Goal: Register for event/course

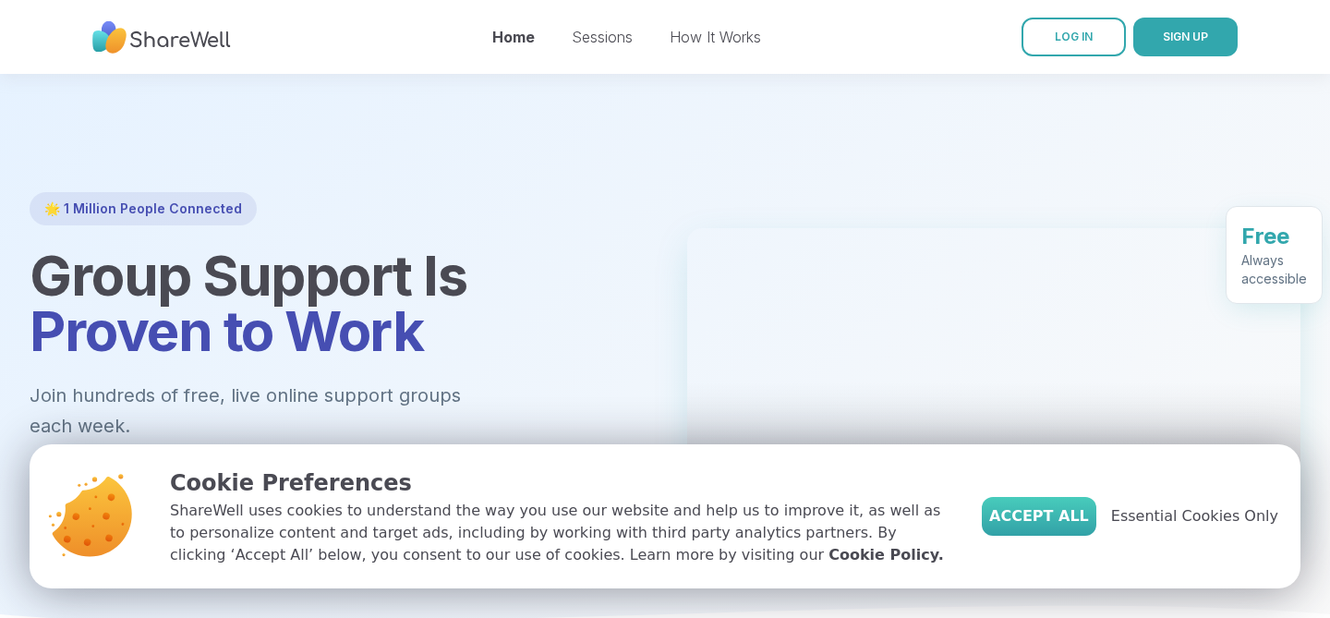
click at [1075, 520] on span "Accept All" at bounding box center [1039, 516] width 100 height 22
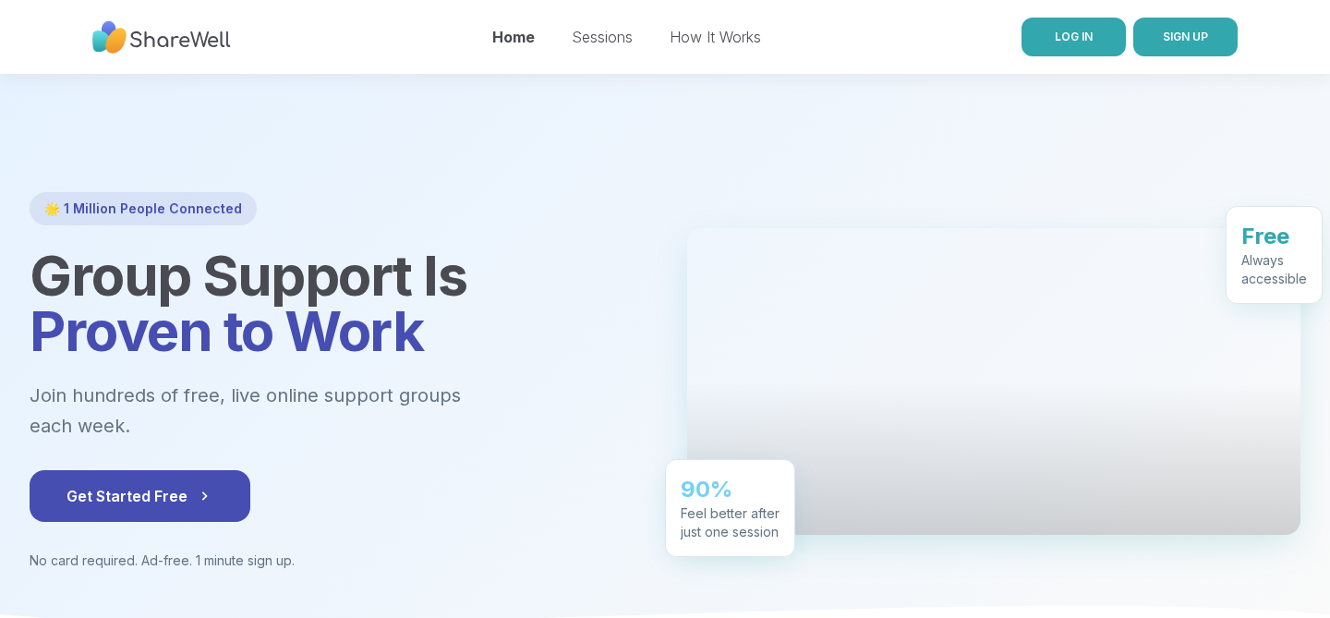
click at [1047, 50] on link "LOG IN" at bounding box center [1074, 37] width 104 height 39
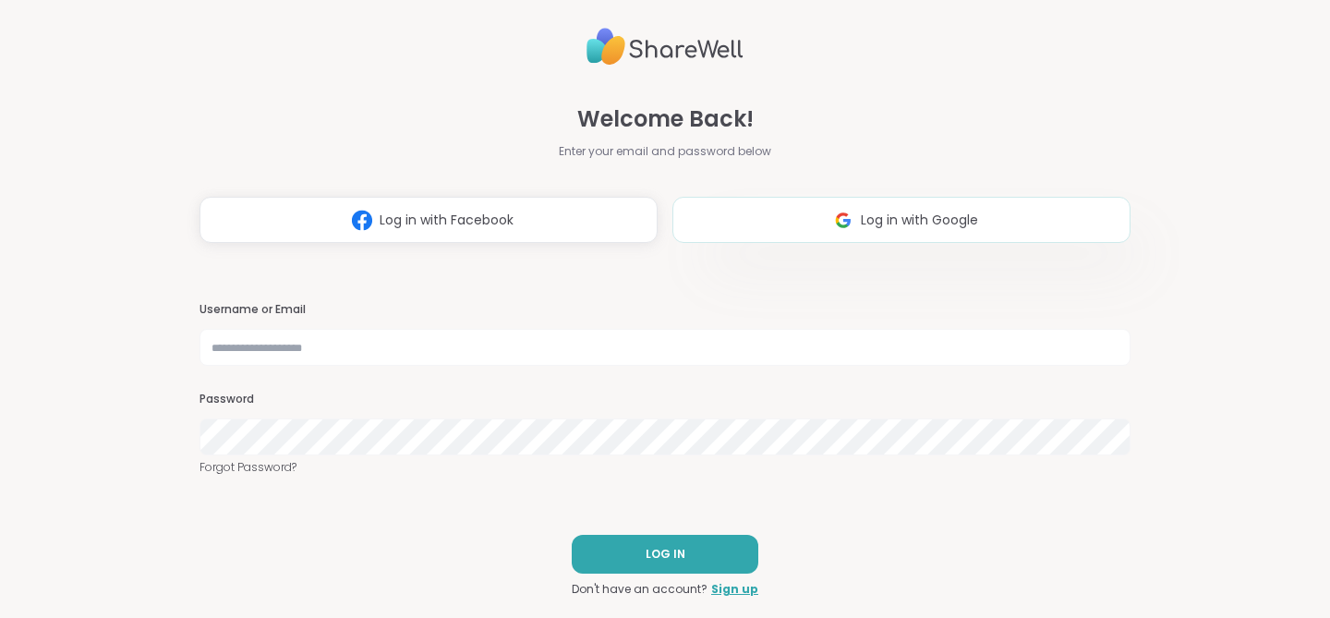
click at [911, 234] on button "Log in with Google" at bounding box center [901, 220] width 458 height 46
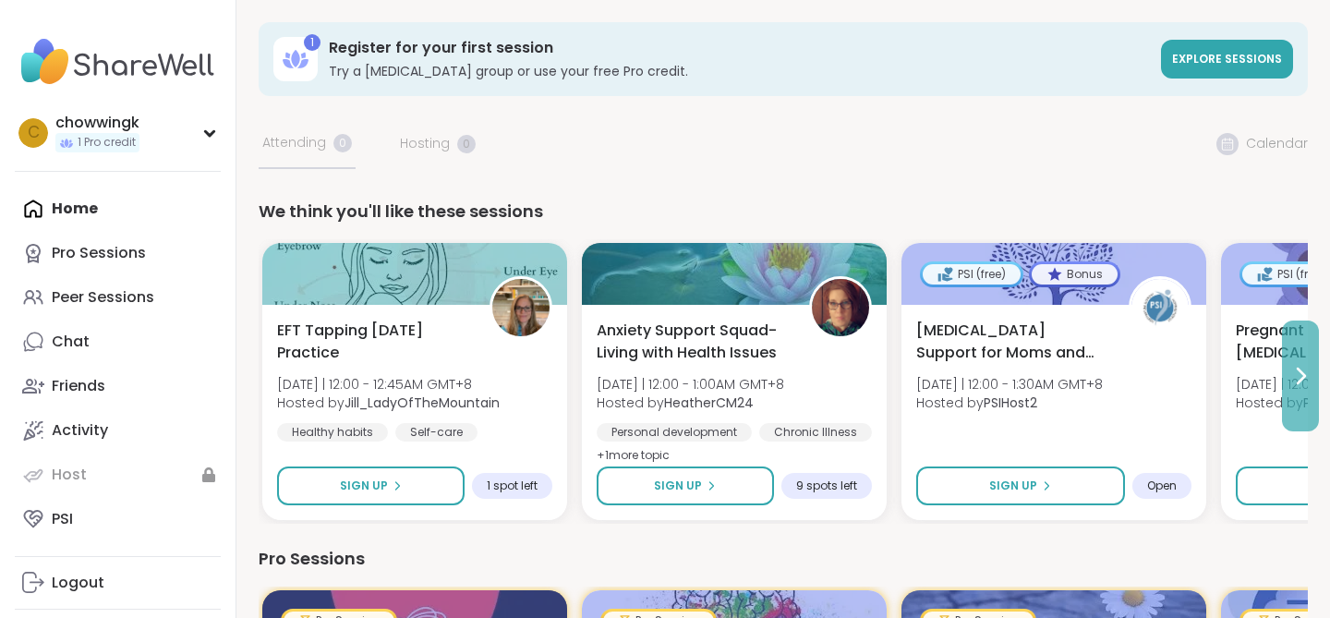
click at [1299, 384] on icon at bounding box center [1300, 376] width 22 height 22
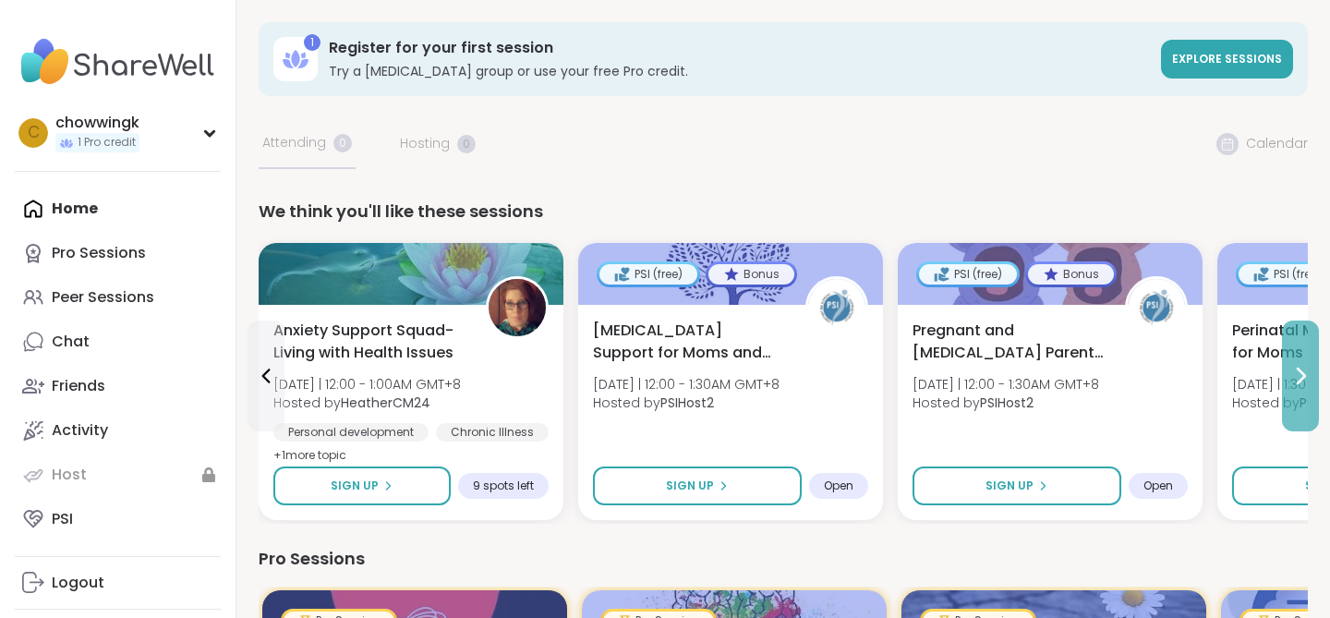
click at [1299, 384] on icon at bounding box center [1300, 376] width 22 height 22
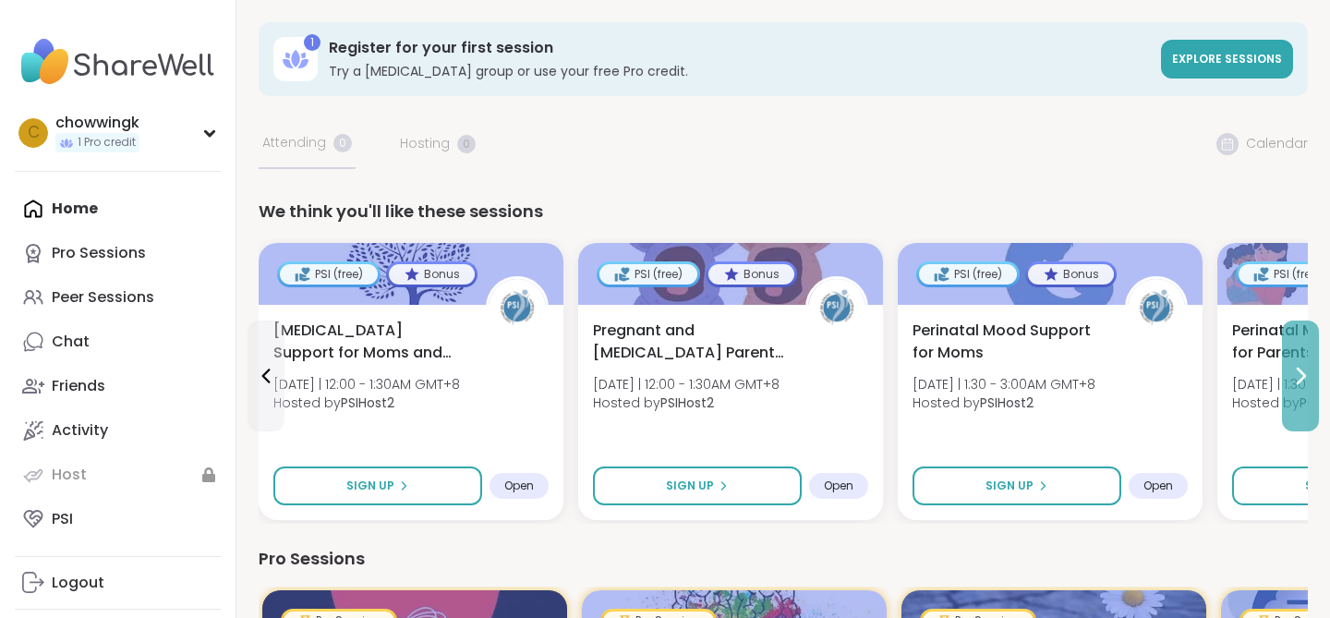
click at [1299, 384] on icon at bounding box center [1300, 376] width 22 height 22
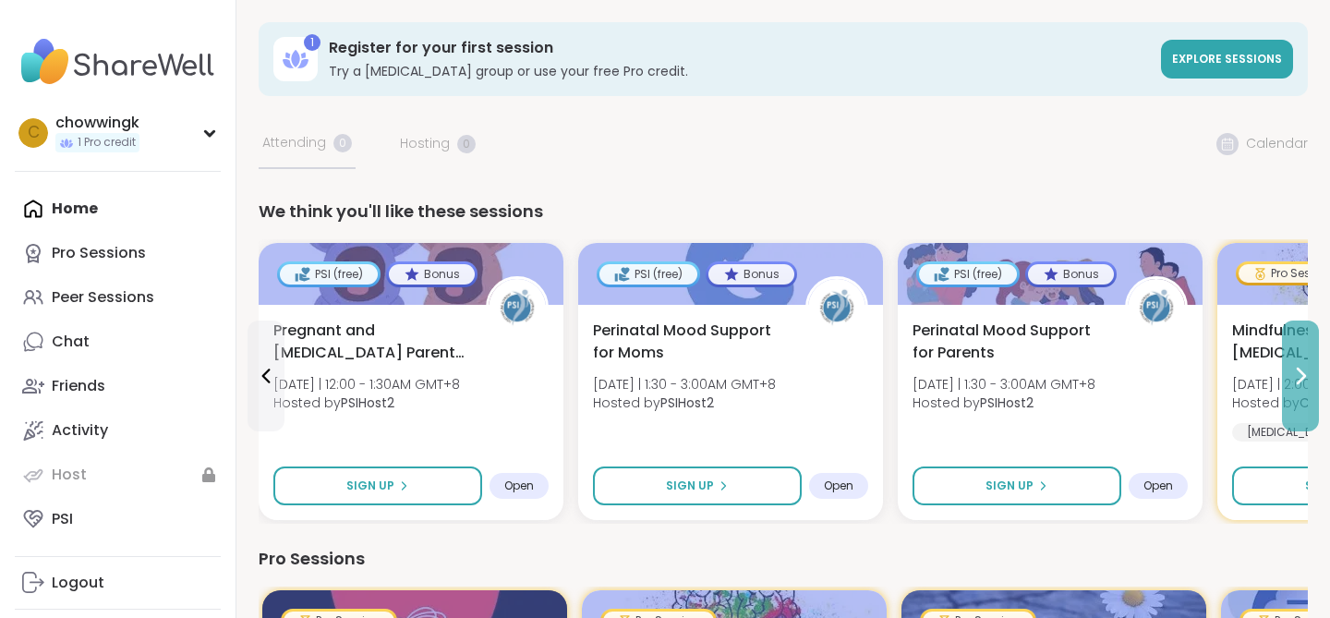
click at [1299, 384] on icon at bounding box center [1300, 376] width 22 height 22
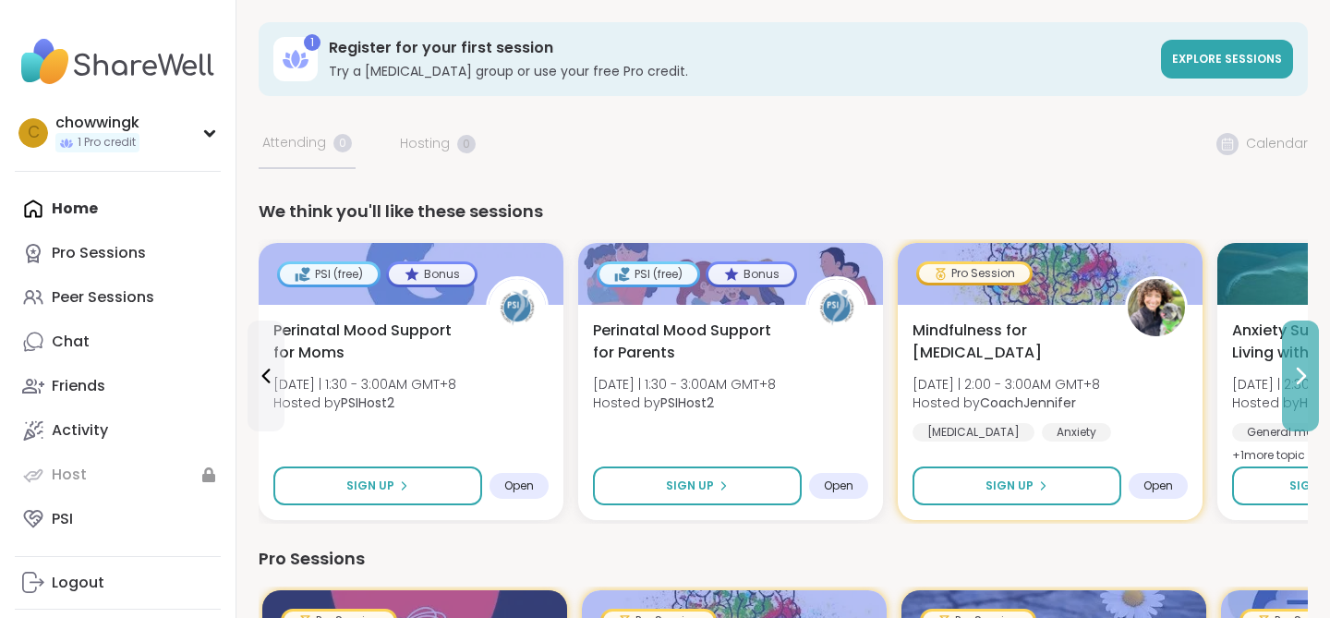
click at [1299, 384] on icon at bounding box center [1300, 376] width 22 height 22
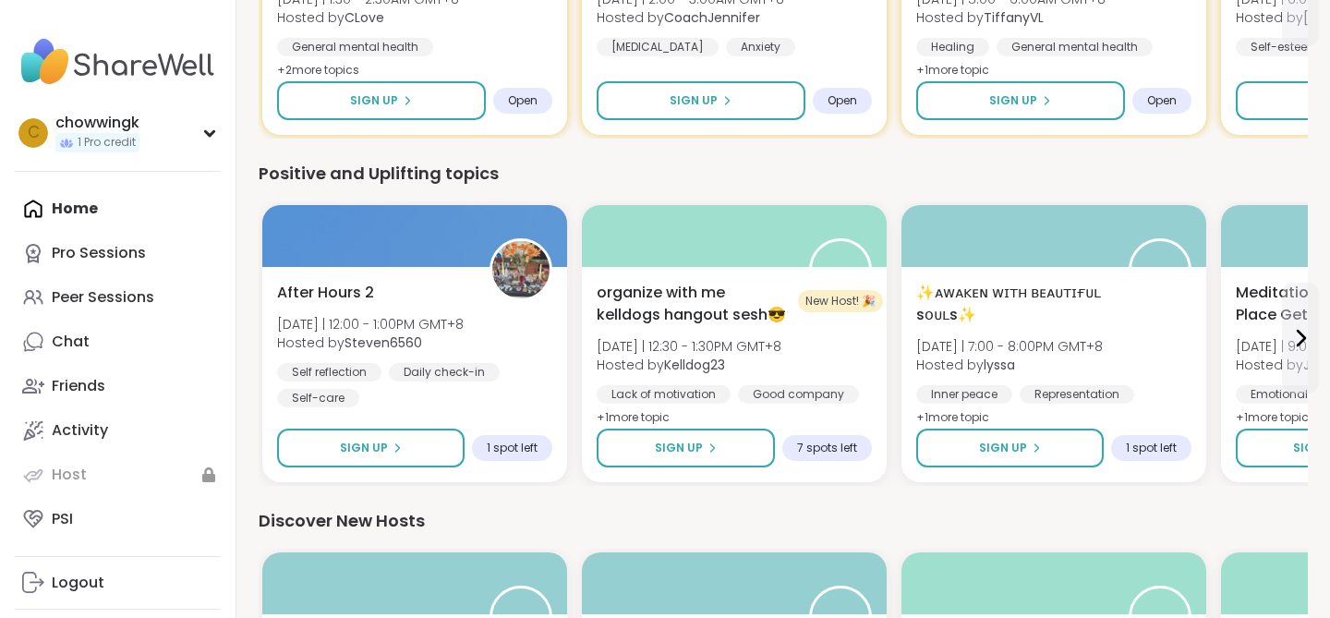
scroll to position [738, 0]
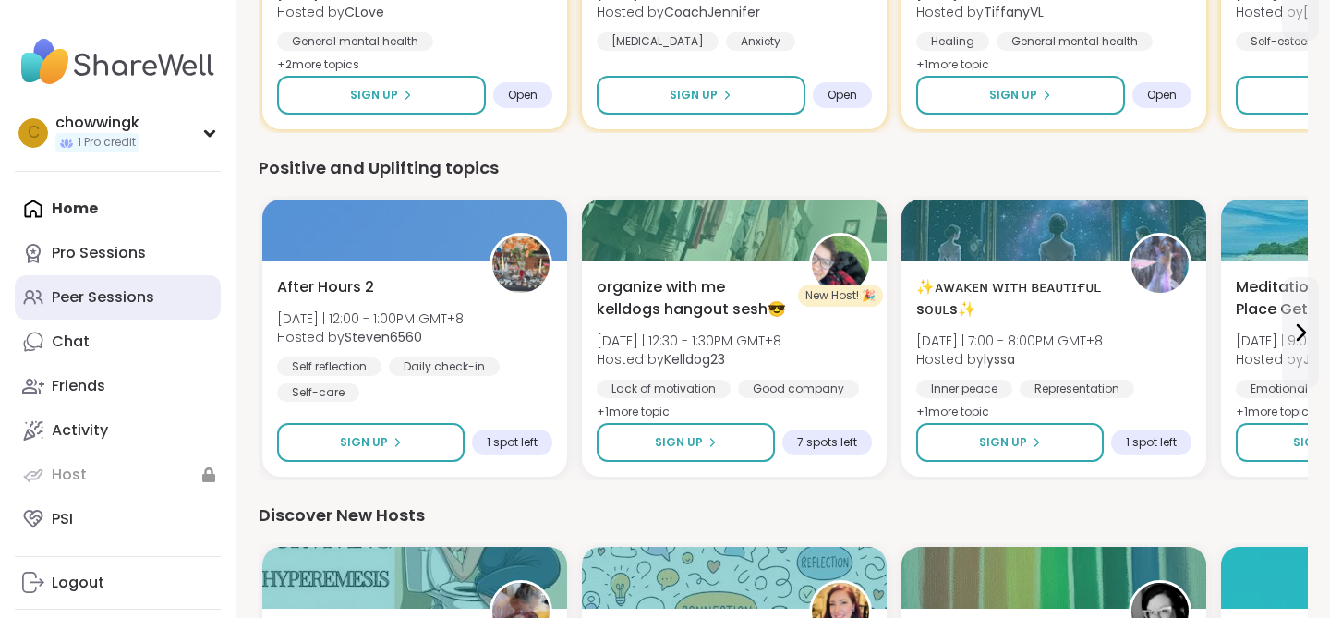
click at [121, 294] on div "Peer Sessions" at bounding box center [103, 297] width 103 height 20
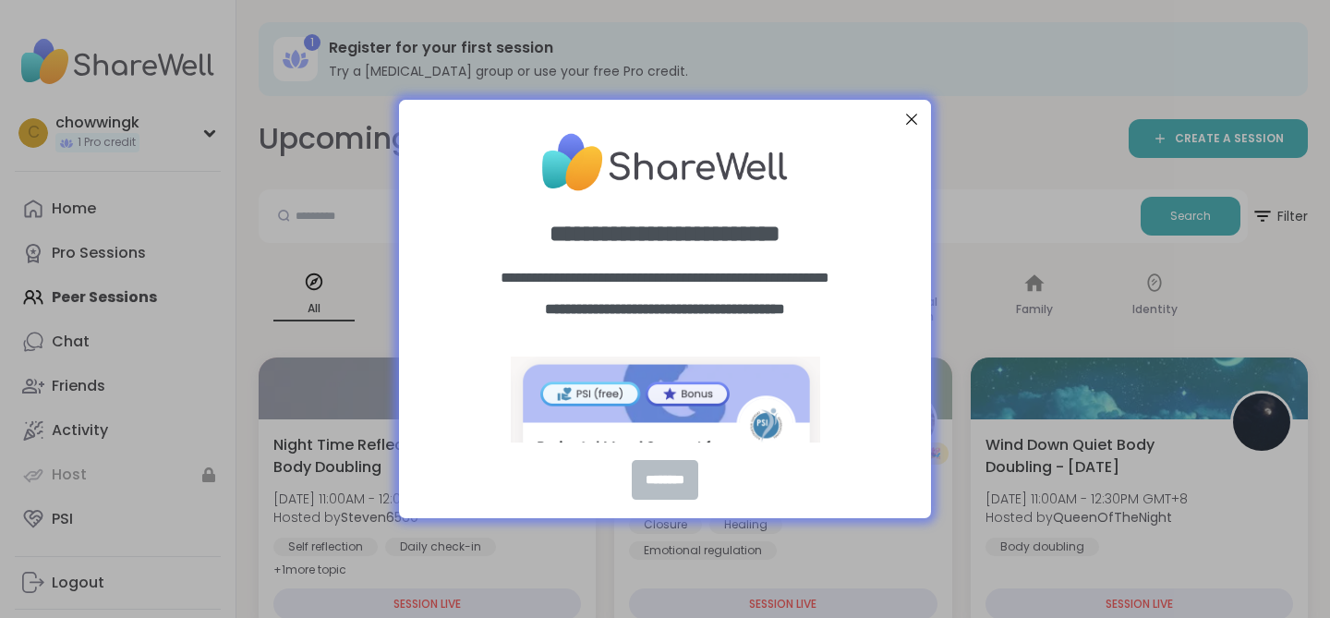
click at [673, 487] on div "********" at bounding box center [665, 480] width 67 height 40
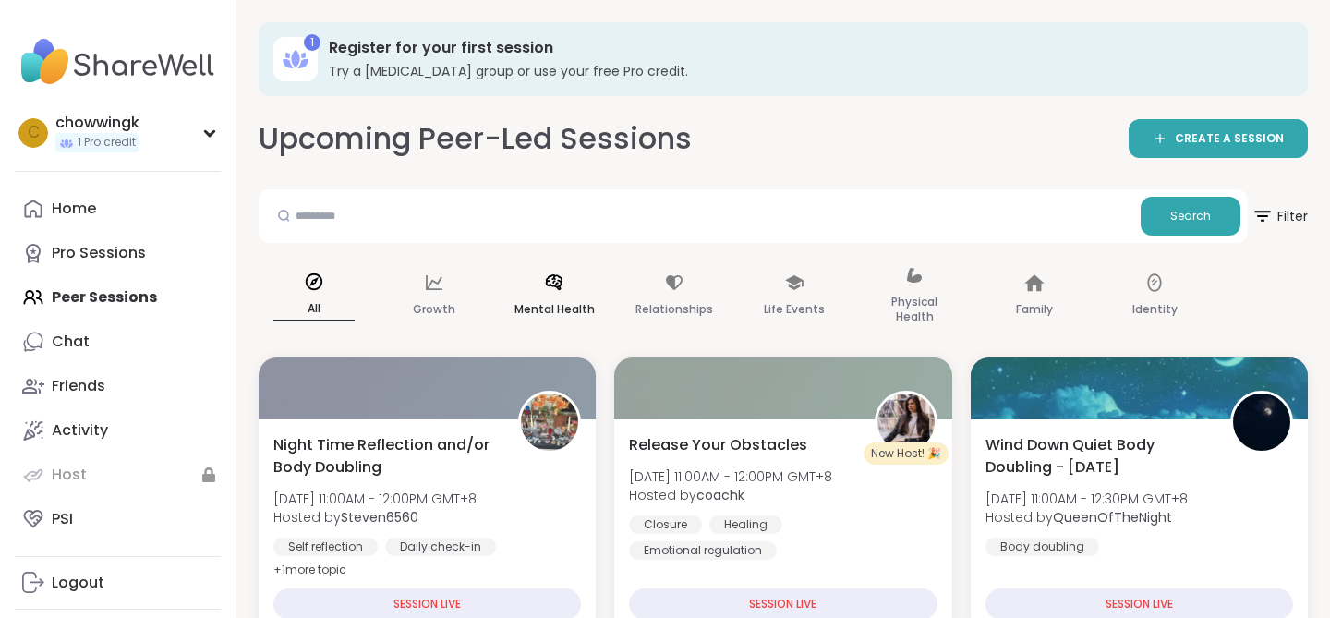
click at [555, 296] on div "Mental Health" at bounding box center [554, 296] width 111 height 92
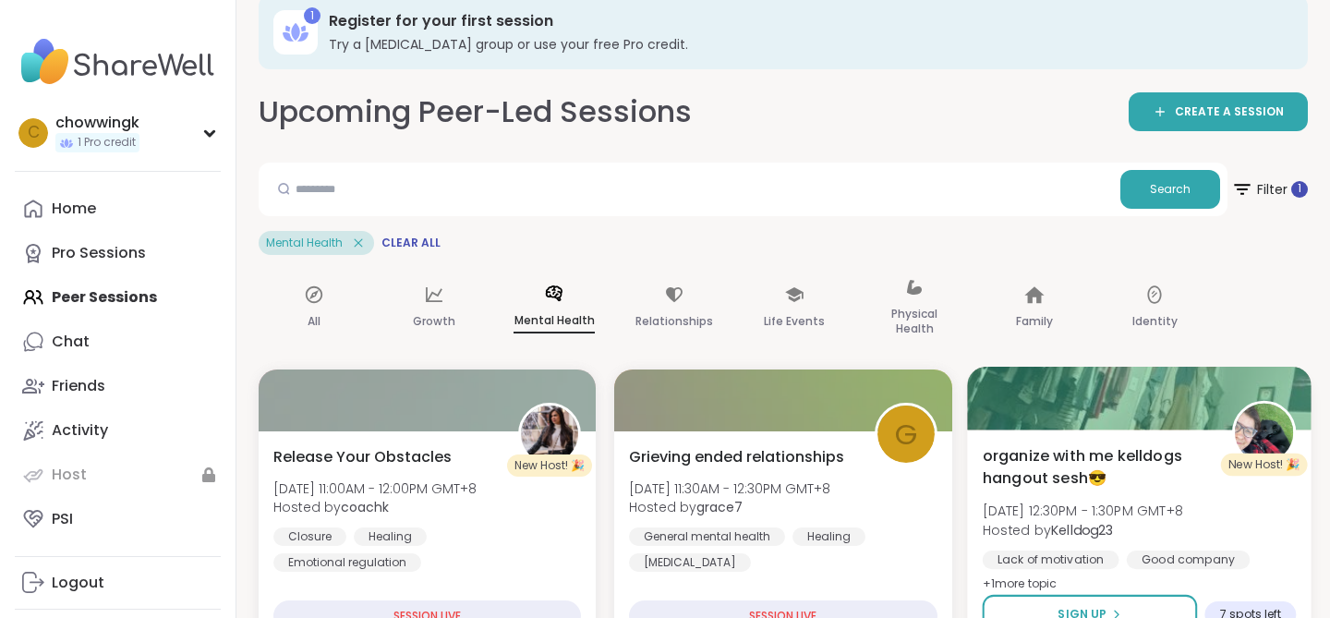
scroll to position [15, 0]
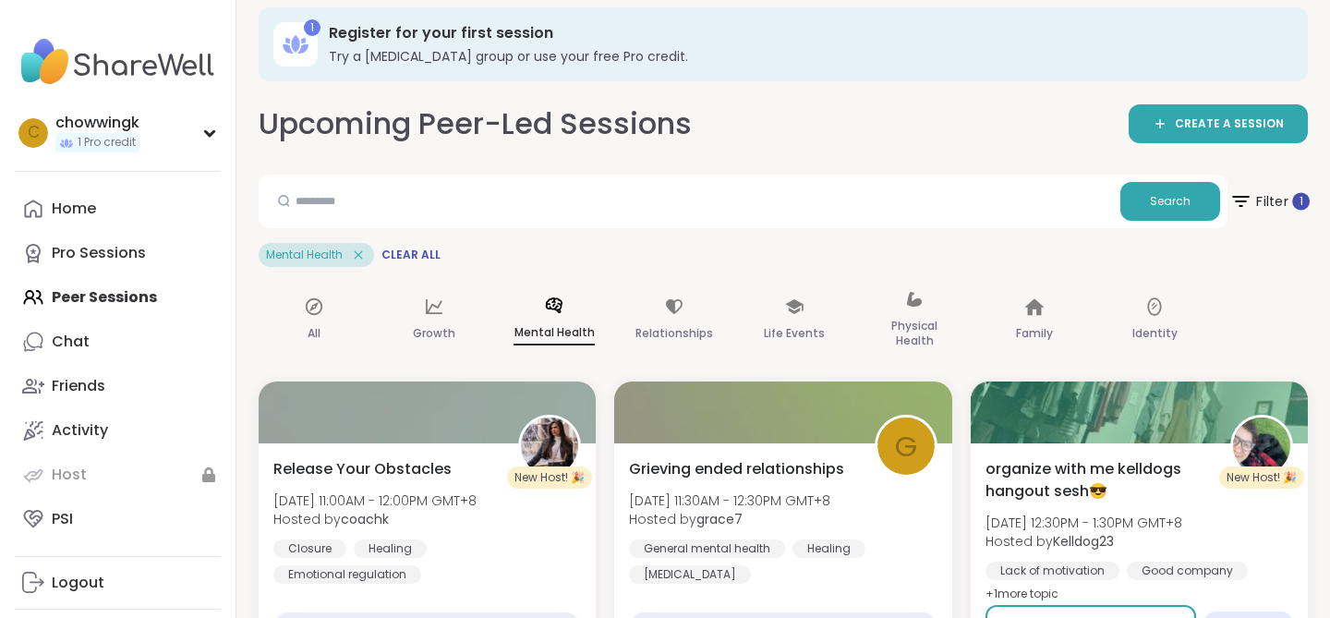
click at [1288, 189] on span "Filter 1" at bounding box center [1269, 201] width 80 height 46
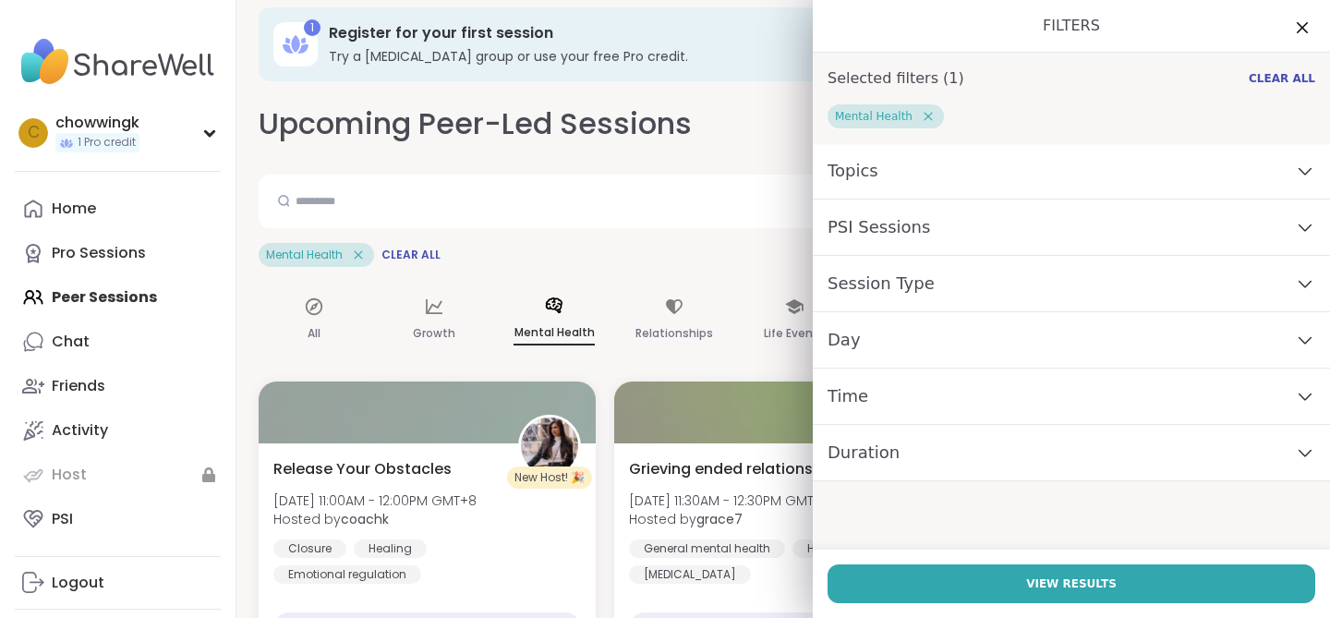
click at [1129, 409] on div "Time" at bounding box center [1071, 397] width 517 height 56
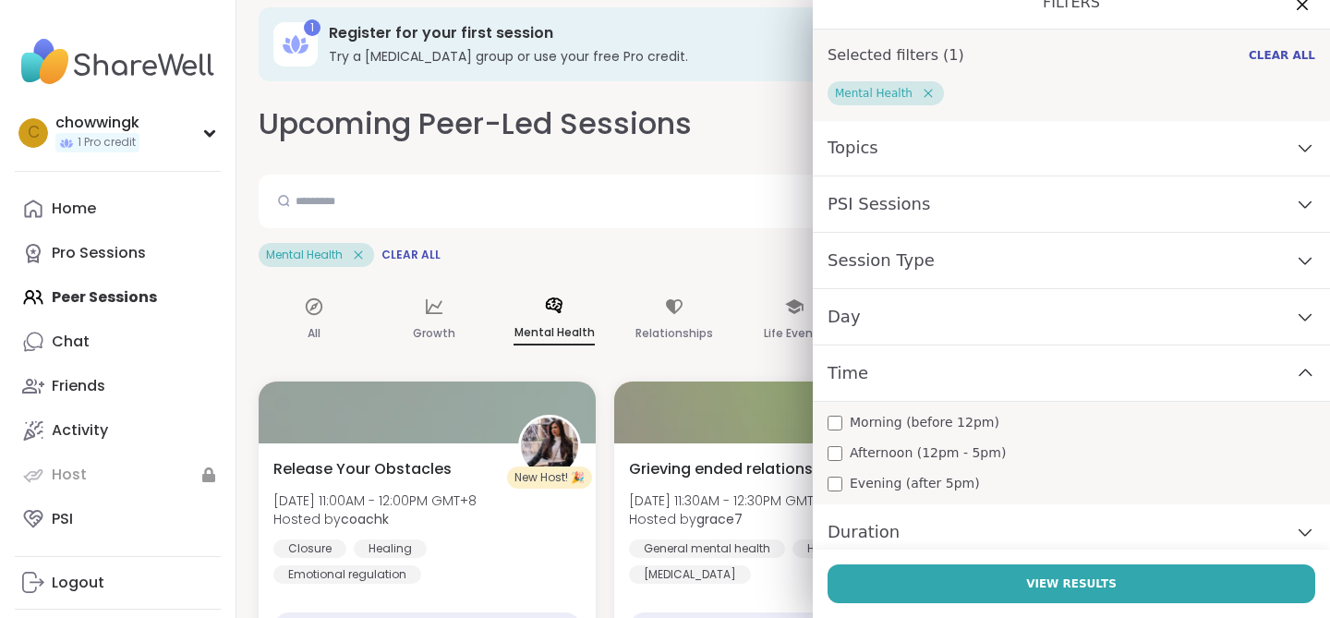
scroll to position [34, 0]
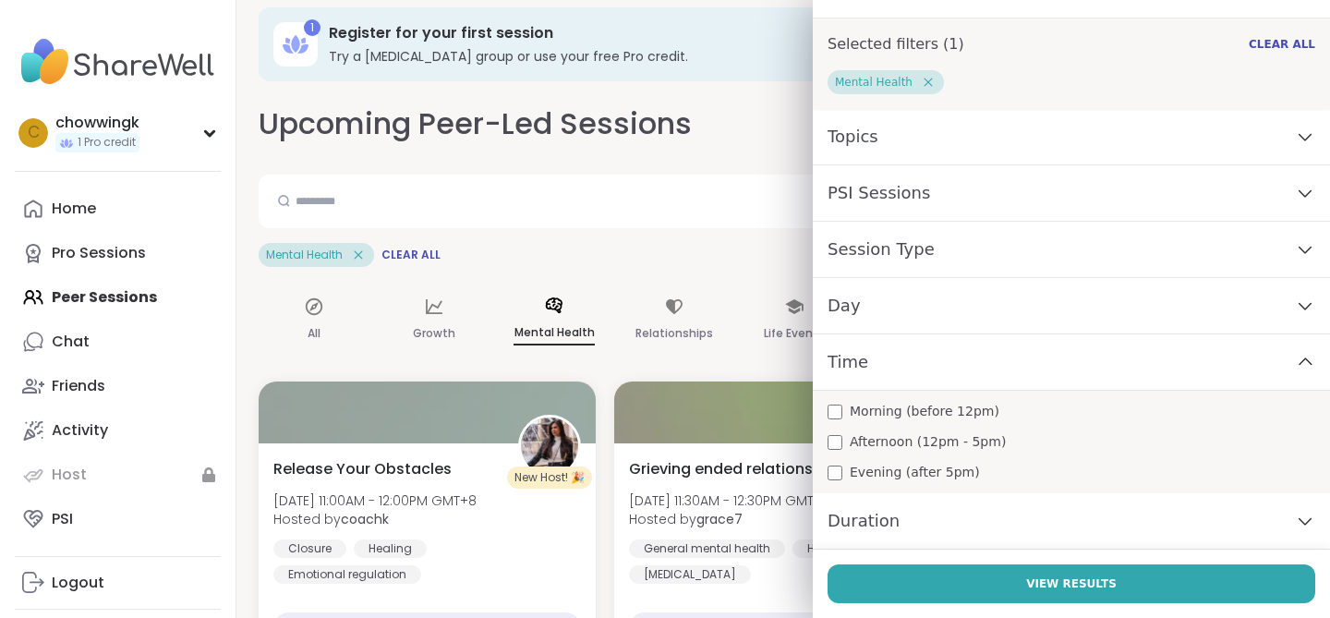
click at [976, 412] on span "Morning (before 12pm)" at bounding box center [925, 411] width 150 height 19
click at [944, 464] on span "Evening (after 5pm)" at bounding box center [915, 472] width 130 height 19
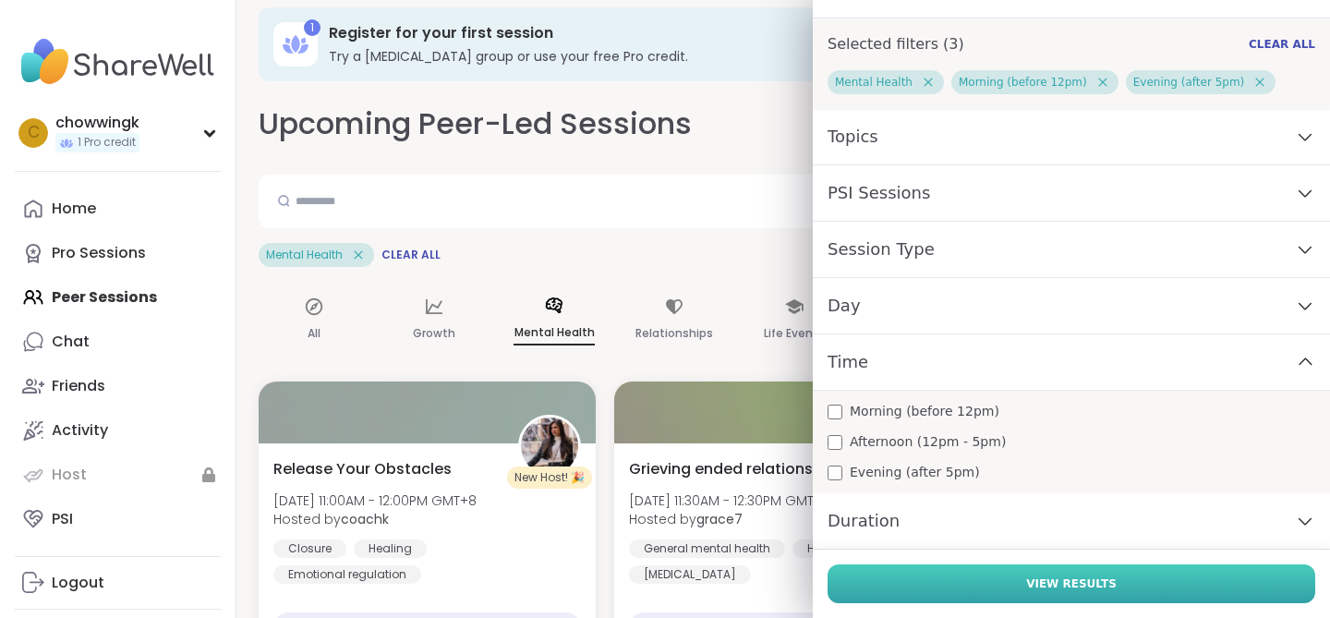
click at [894, 584] on button "View Results" at bounding box center [1072, 583] width 488 height 39
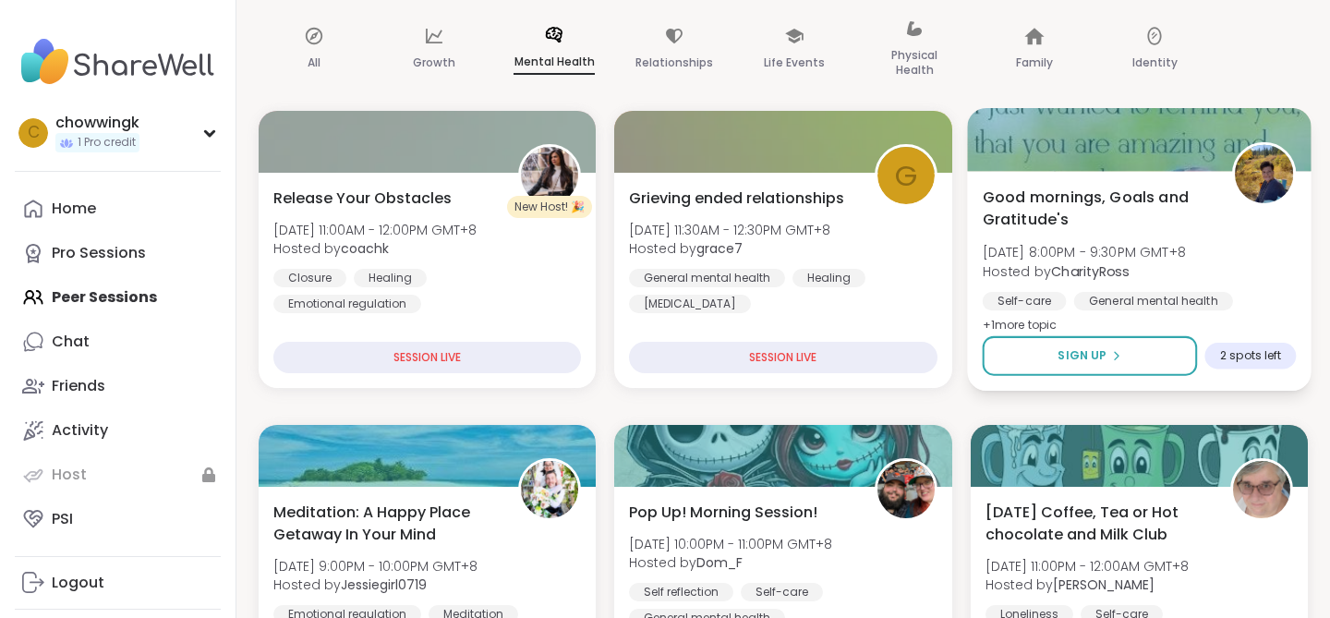
scroll to position [0, 0]
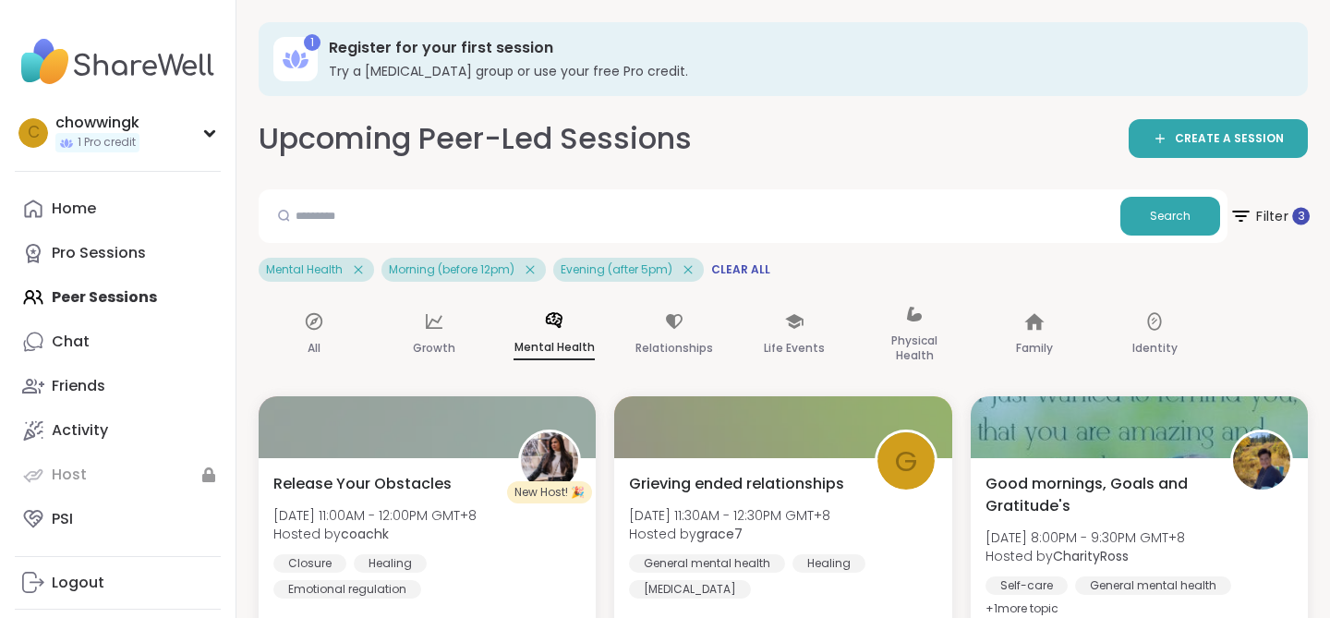
click at [1265, 208] on span "Filter 3" at bounding box center [1269, 216] width 80 height 46
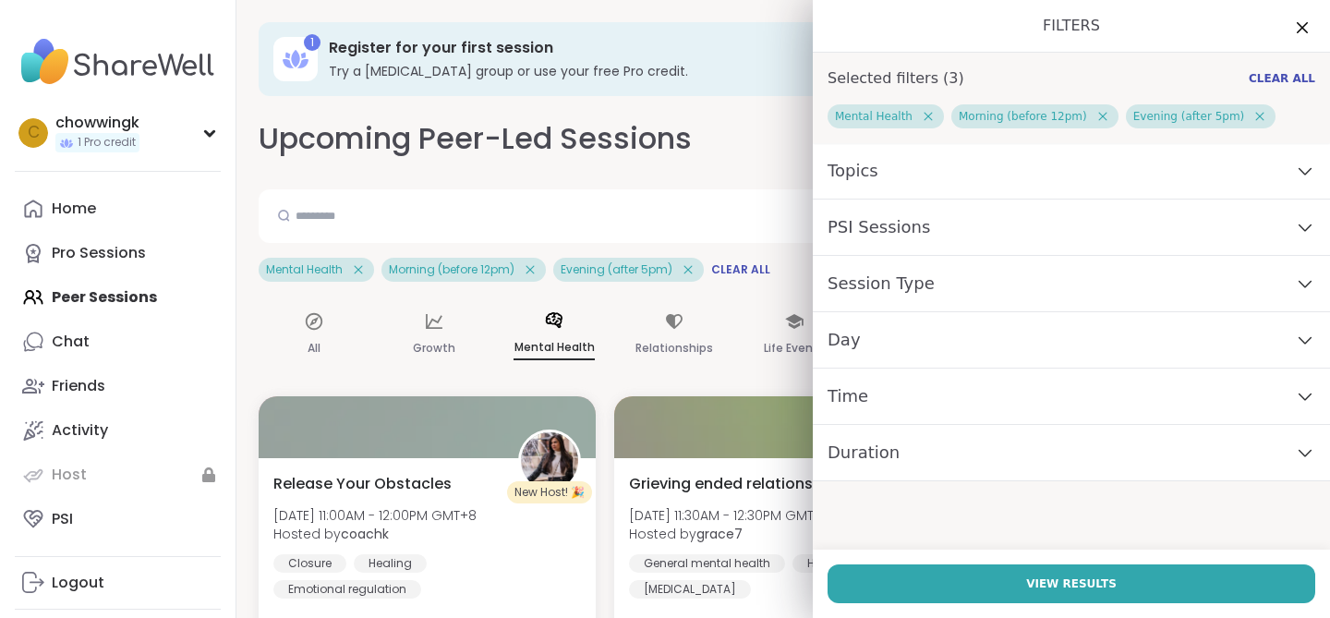
click at [1301, 171] on icon at bounding box center [1305, 172] width 12 height 6
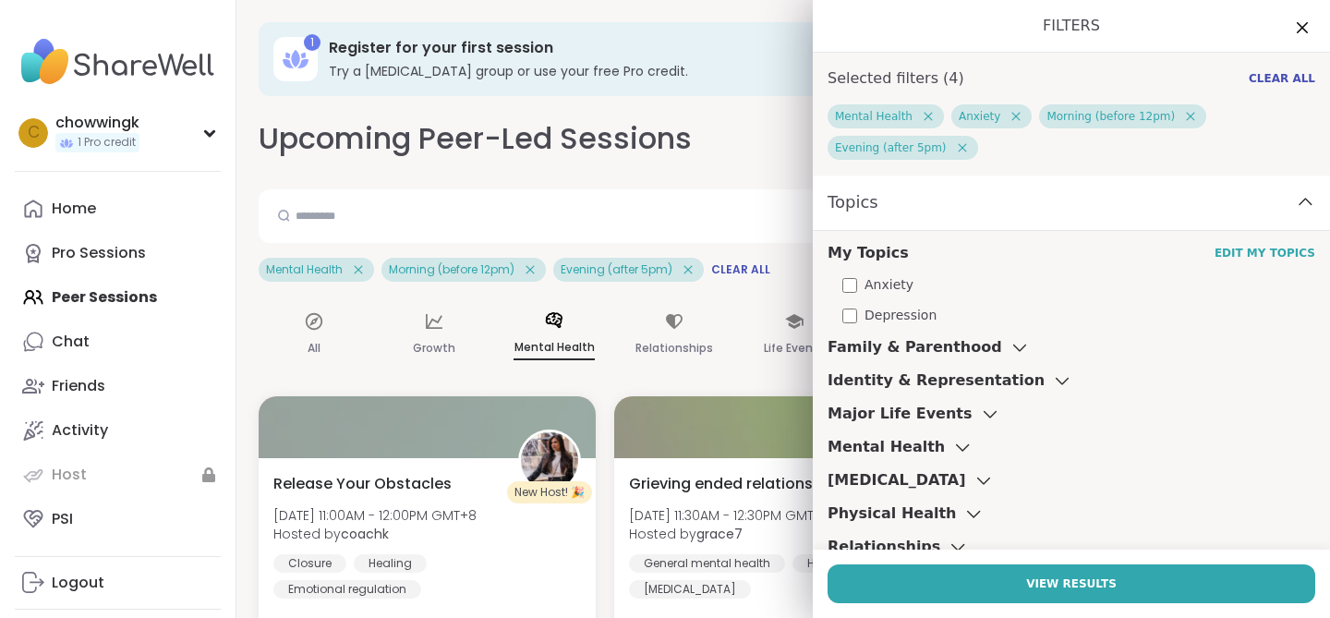
click at [1010, 344] on icon at bounding box center [1020, 347] width 20 height 13
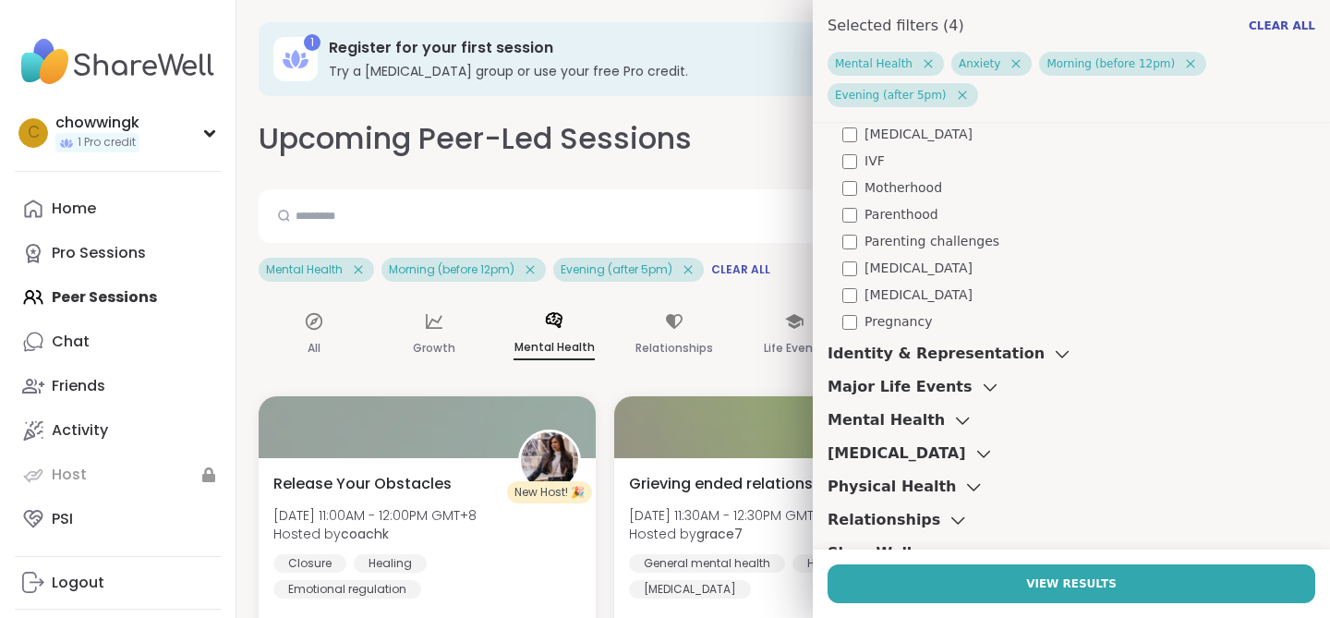
scroll to position [565, 0]
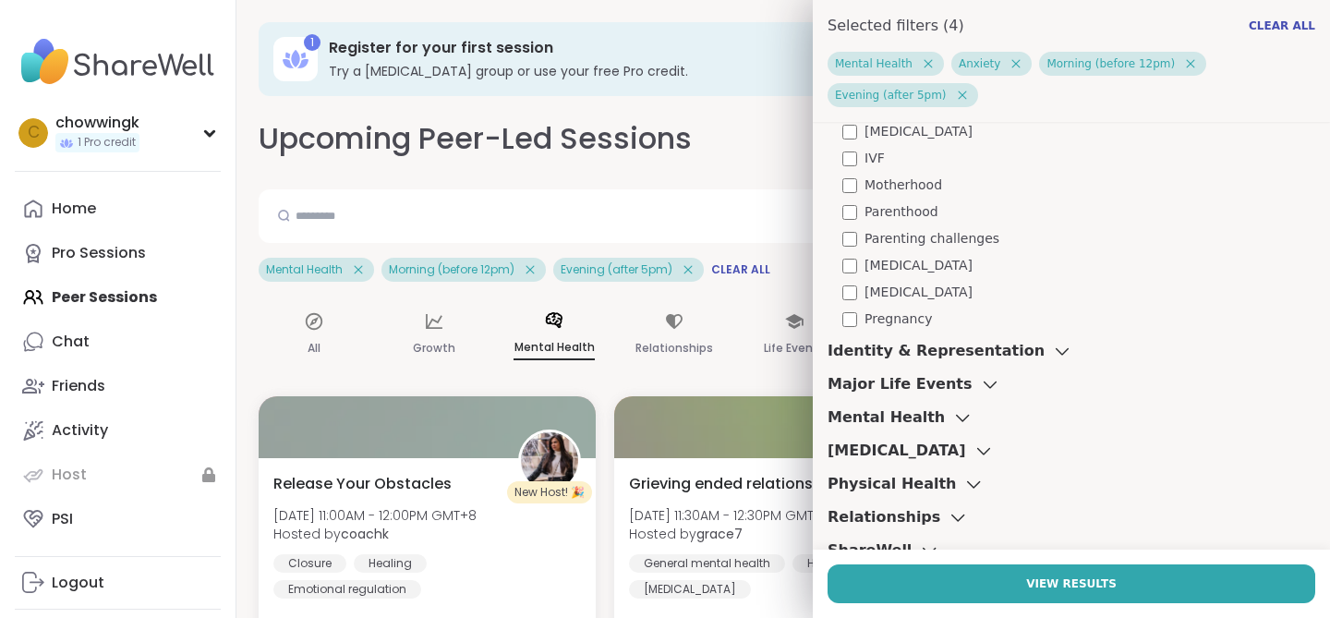
click at [943, 239] on span "Parenting challenges" at bounding box center [932, 238] width 135 height 19
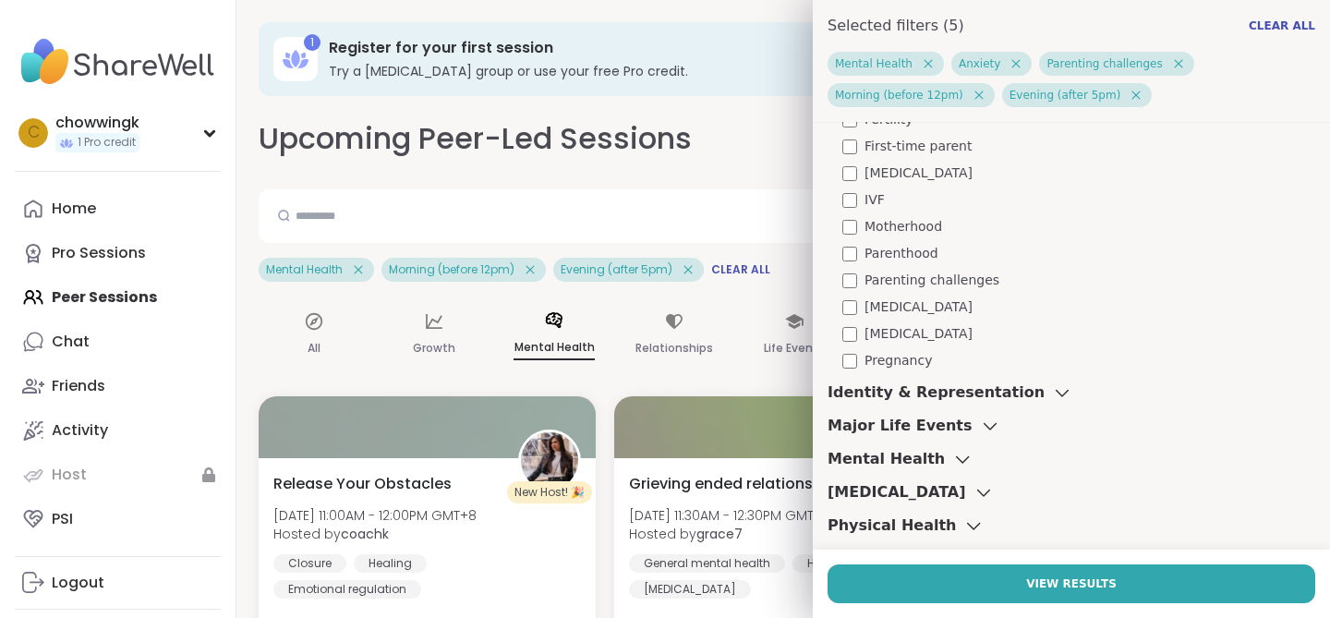
scroll to position [530, 0]
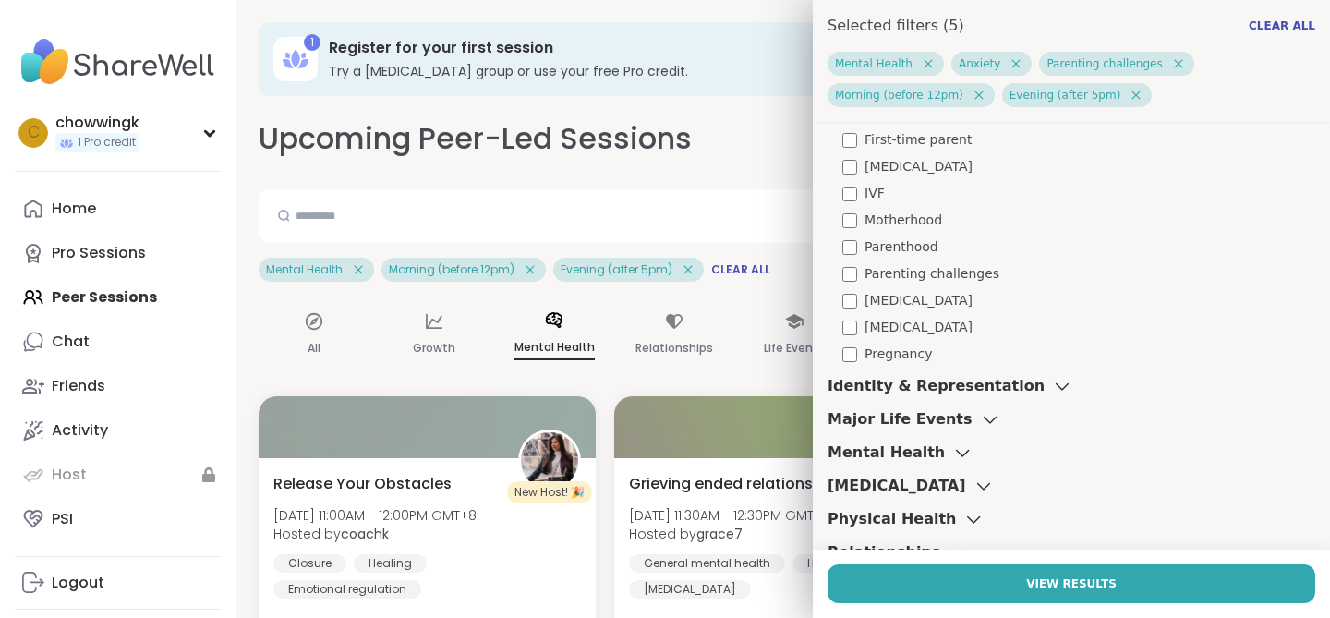
click at [896, 306] on span "[MEDICAL_DATA]" at bounding box center [919, 300] width 108 height 19
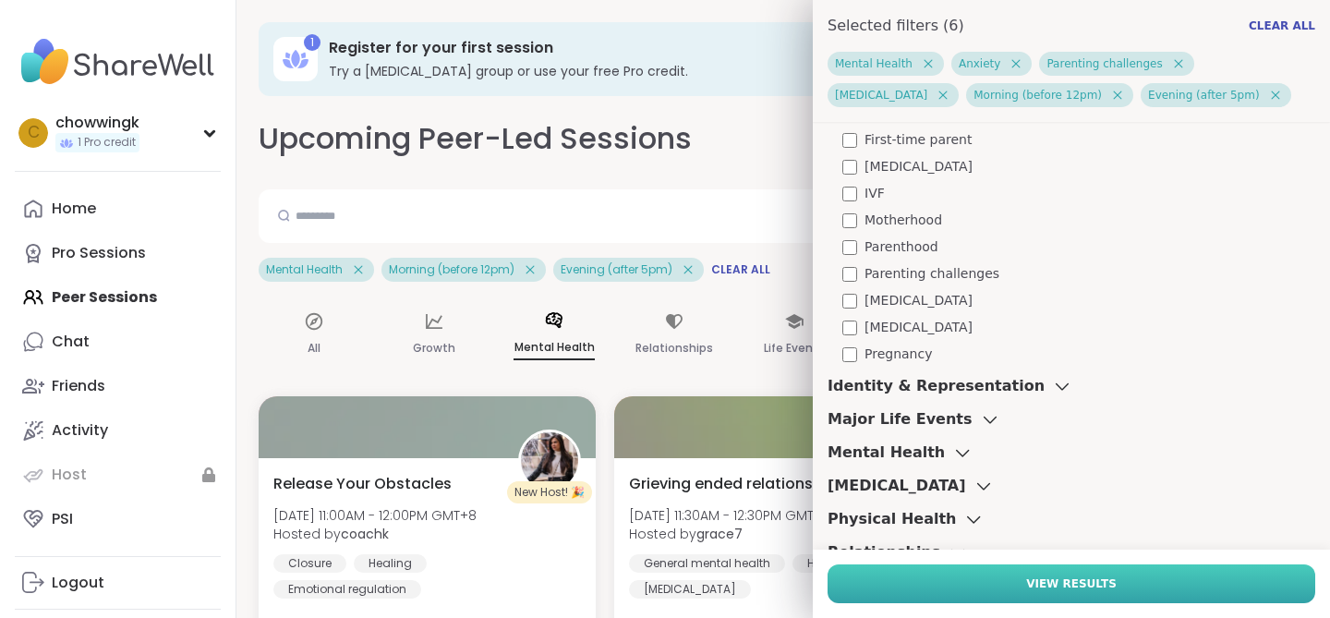
click at [865, 588] on button "View Results" at bounding box center [1072, 583] width 488 height 39
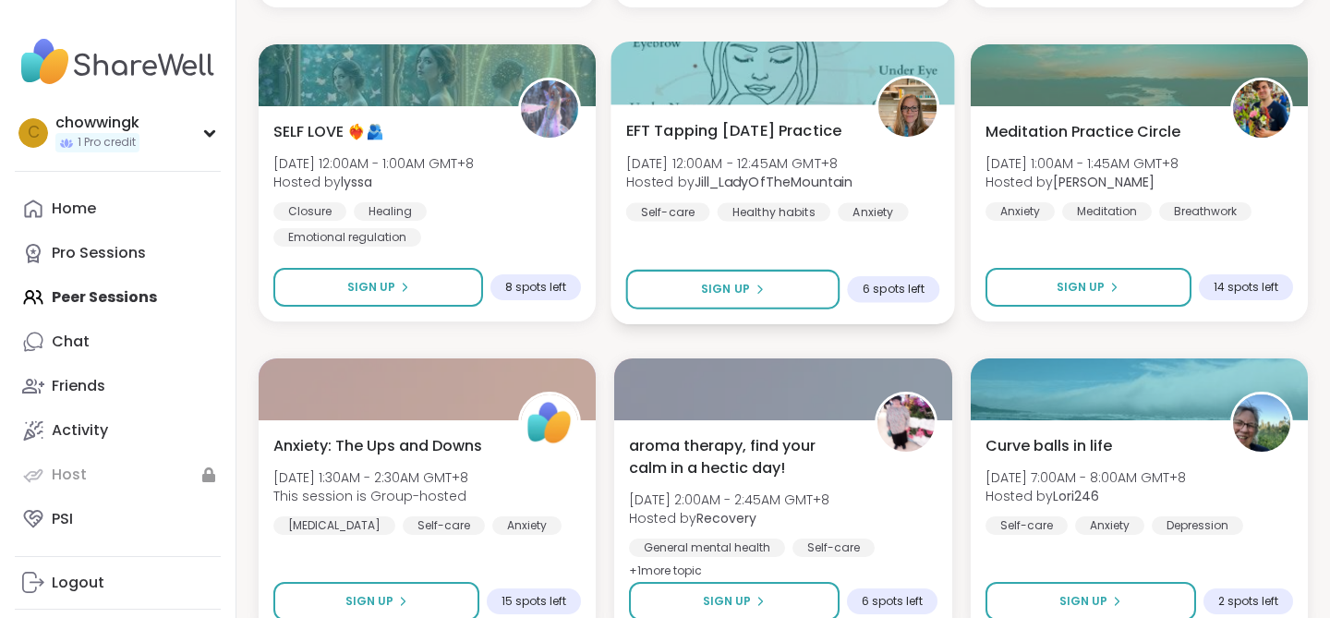
scroll to position [3586, 0]
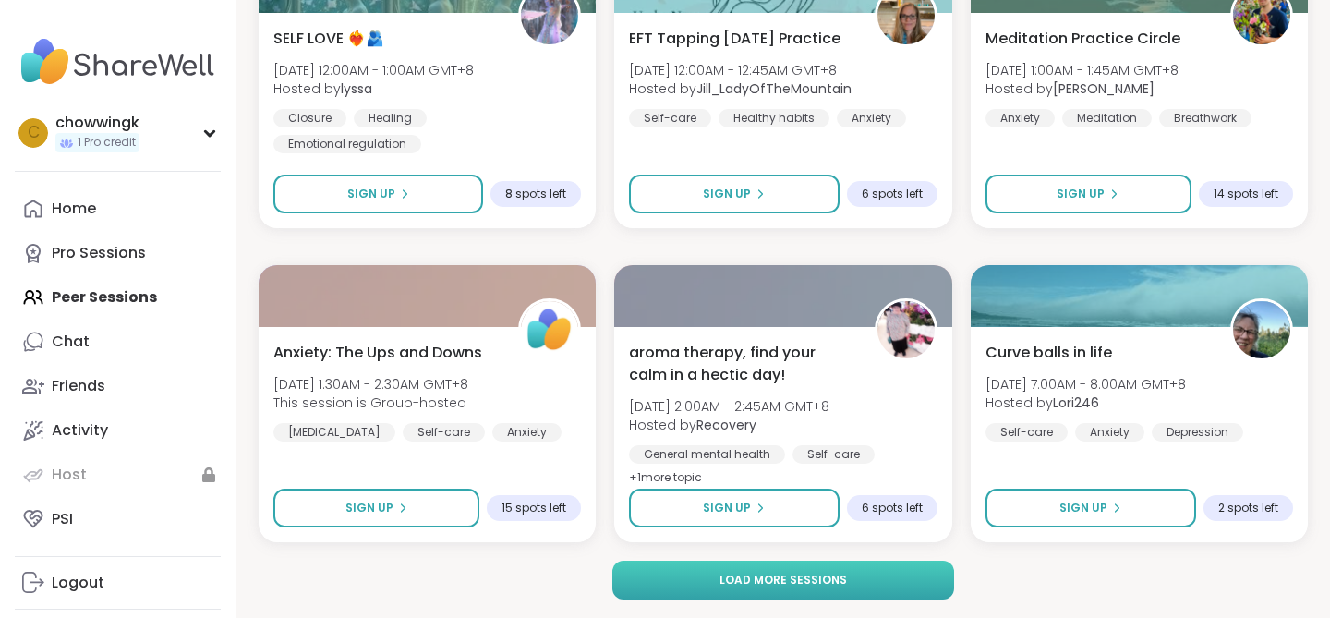
click at [914, 565] on button "Load more sessions" at bounding box center [783, 580] width 343 height 39
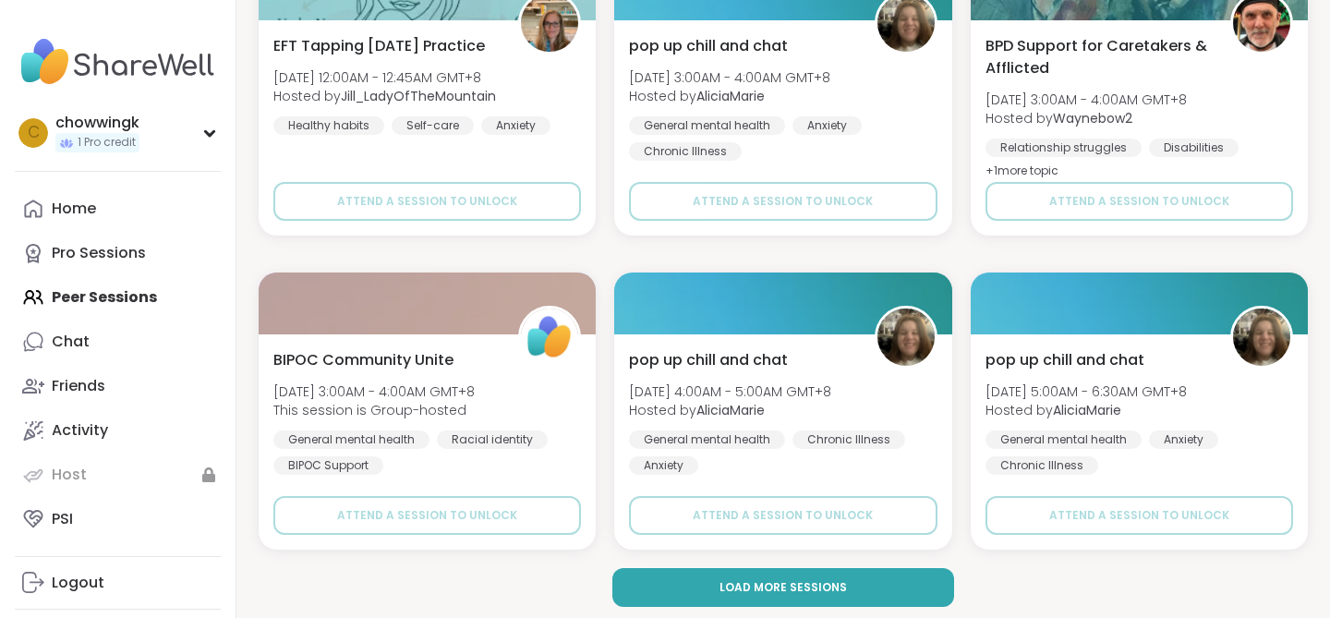
scroll to position [7354, 0]
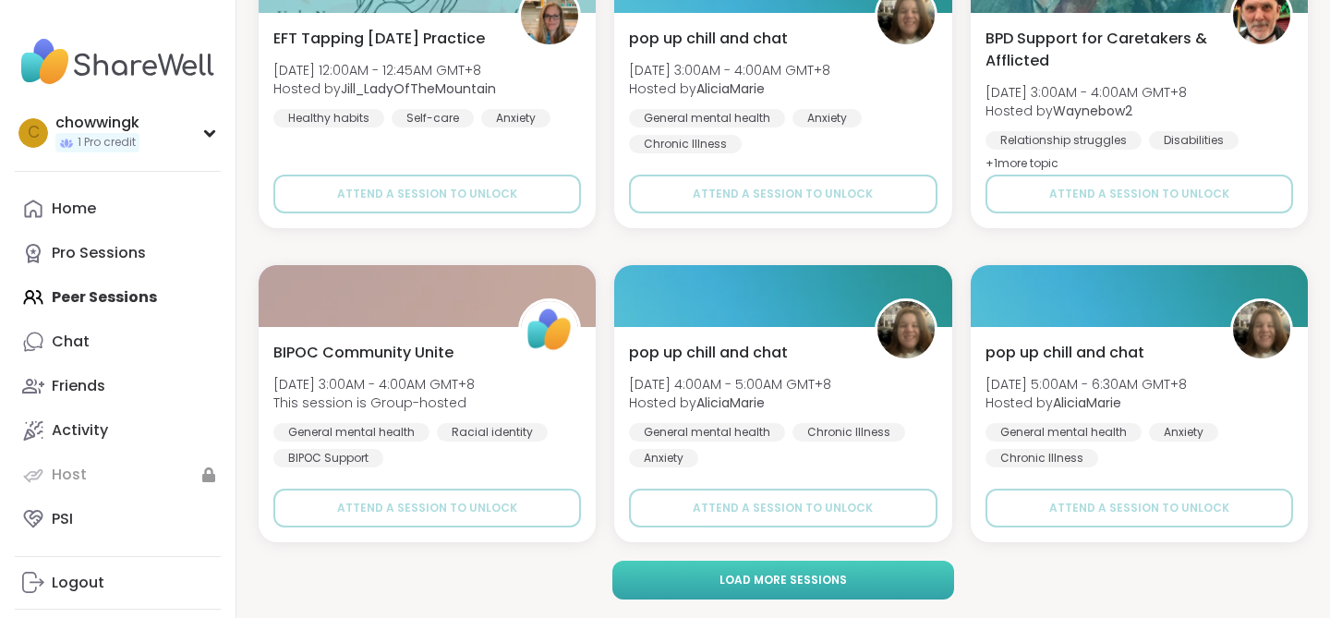
click at [867, 583] on button "Load more sessions" at bounding box center [783, 580] width 343 height 39
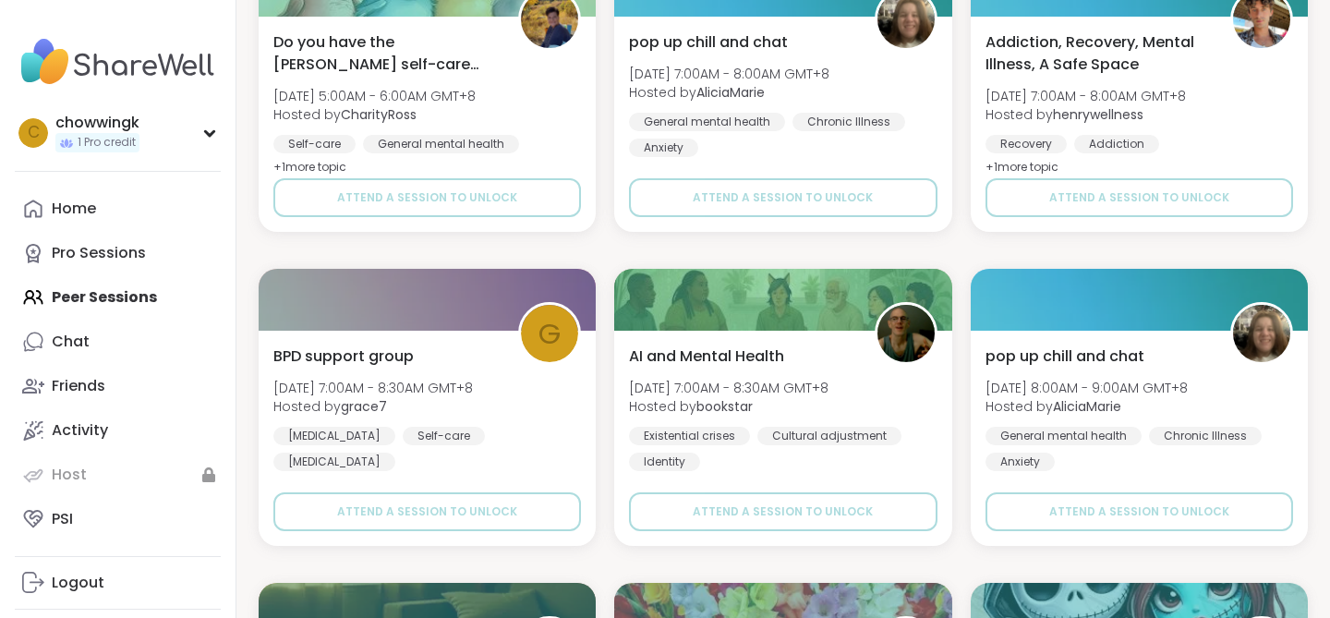
scroll to position [9551, 0]
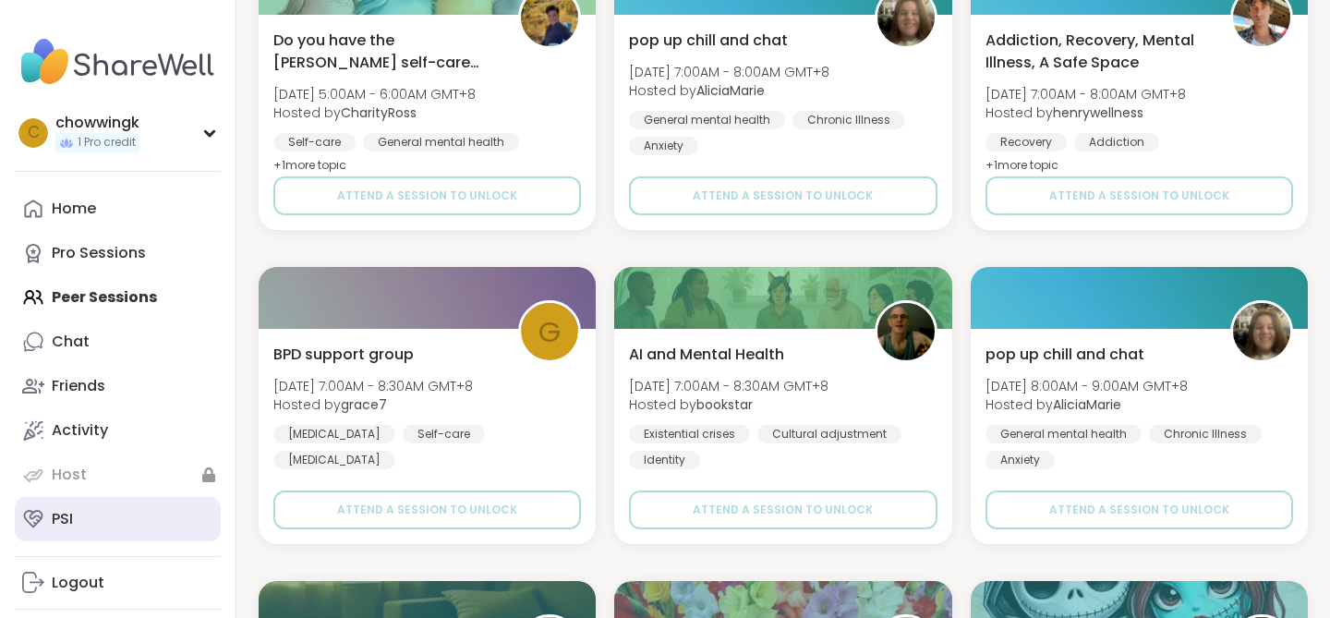
click at [67, 529] on link "PSI" at bounding box center [118, 519] width 206 height 44
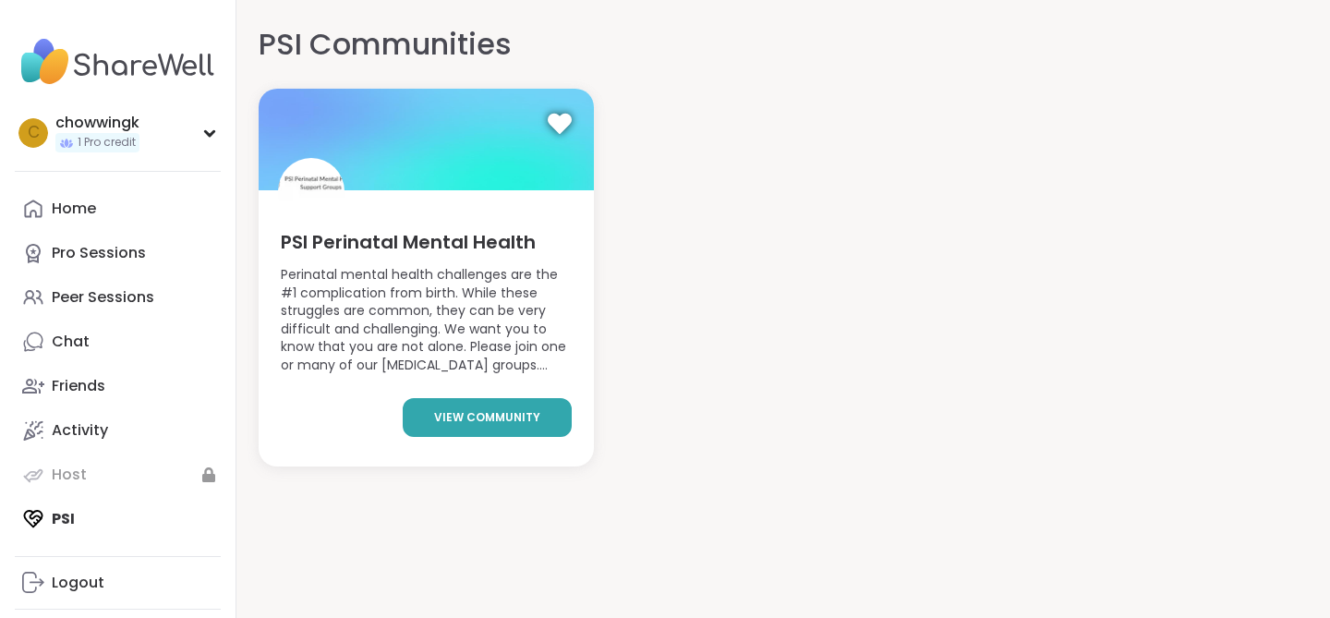
click at [423, 410] on link "view community" at bounding box center [487, 417] width 169 height 39
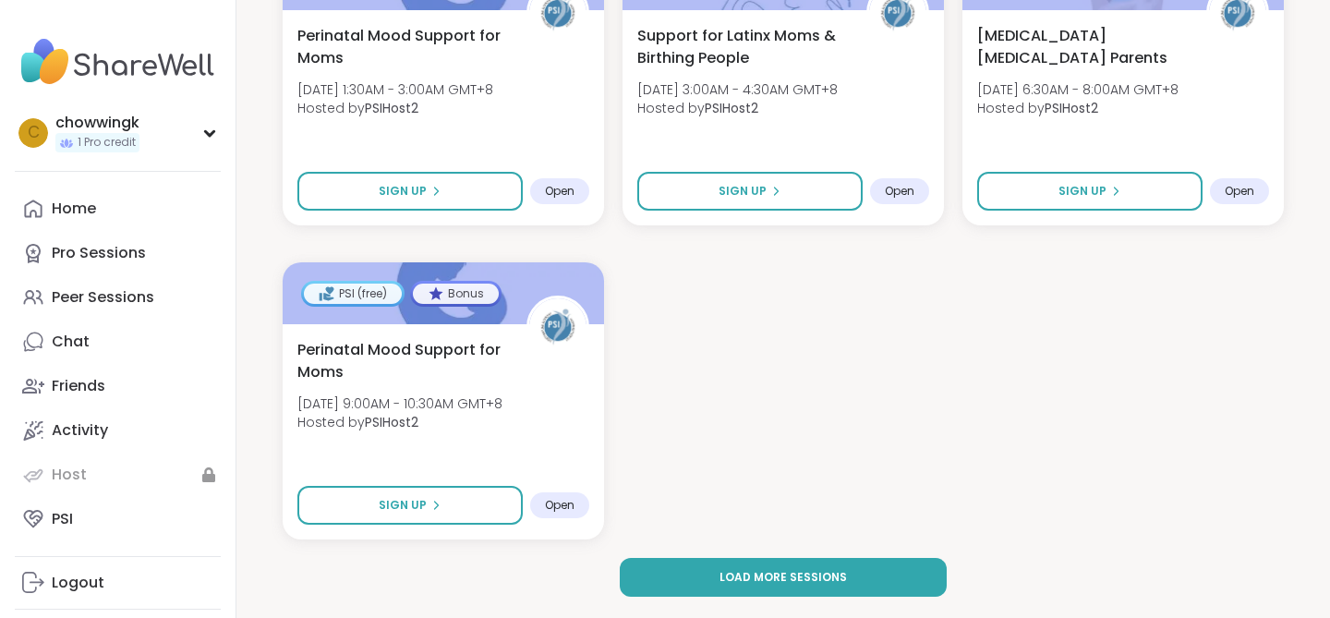
scroll to position [2749, 0]
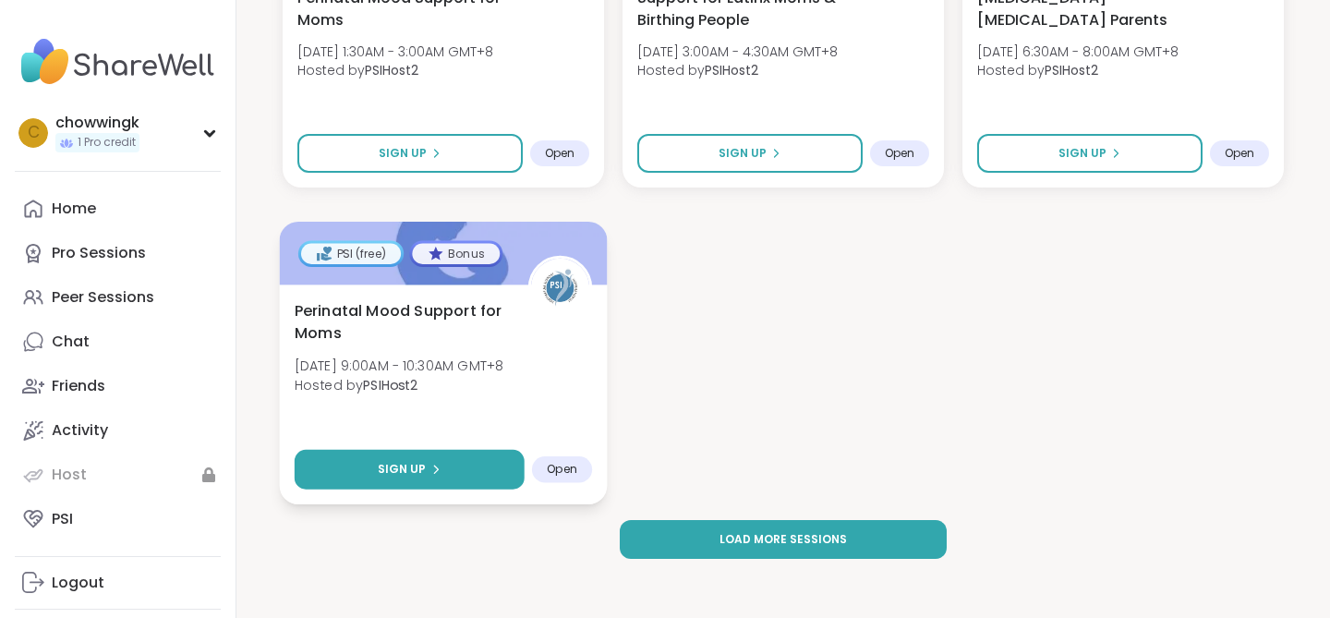
click at [484, 473] on button "Sign Up" at bounding box center [410, 470] width 230 height 40
select select "**"
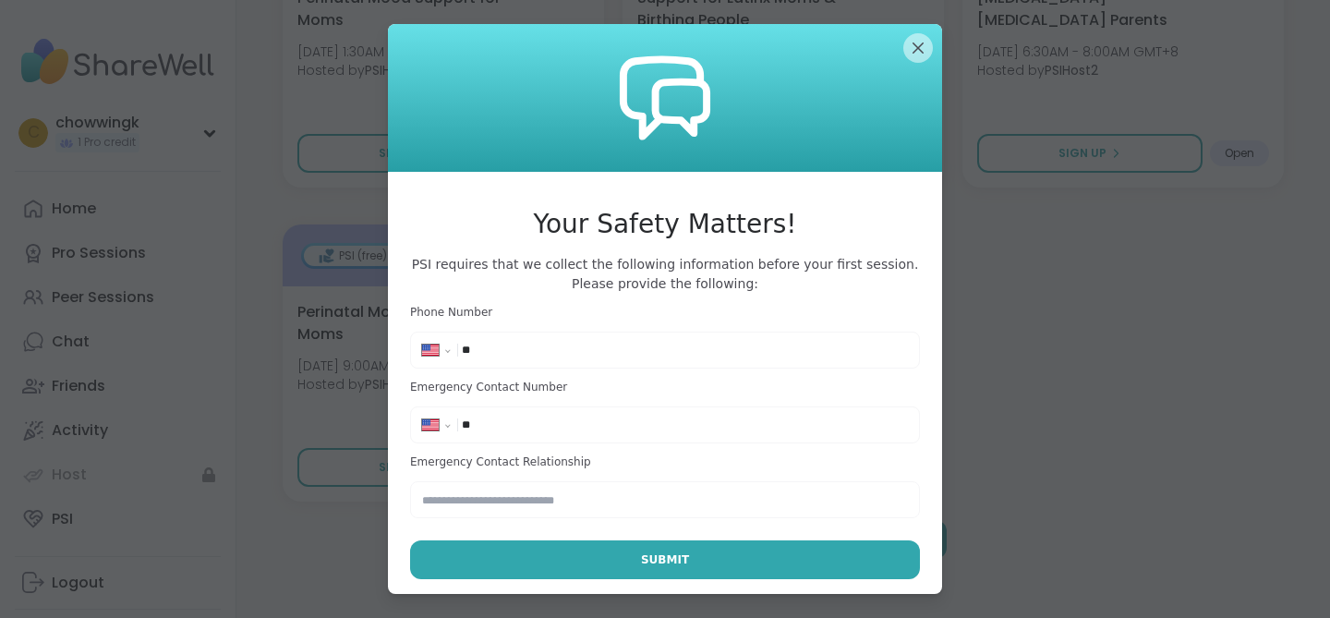
click at [515, 348] on input "**" at bounding box center [685, 350] width 446 height 18
type input "**********"
click at [541, 434] on div "**********" at bounding box center [665, 425] width 501 height 28
click at [540, 427] on input "**" at bounding box center [685, 425] width 446 height 18
type input "**********"
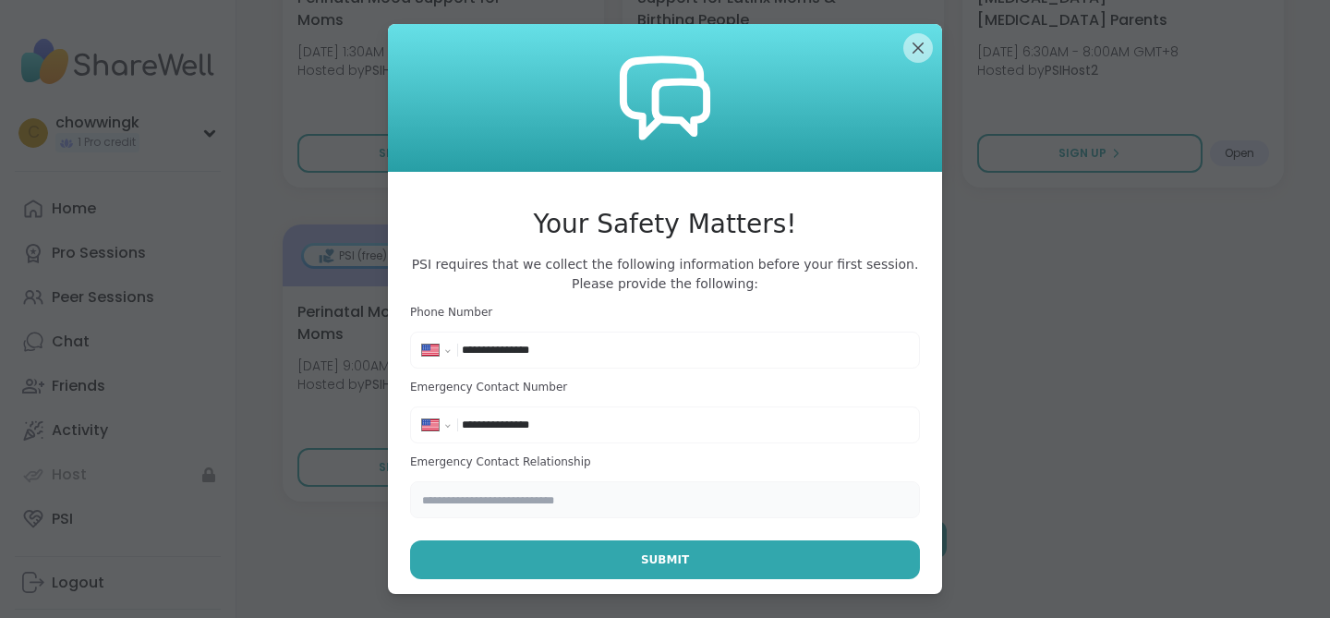
click at [563, 495] on input "text" at bounding box center [665, 499] width 510 height 37
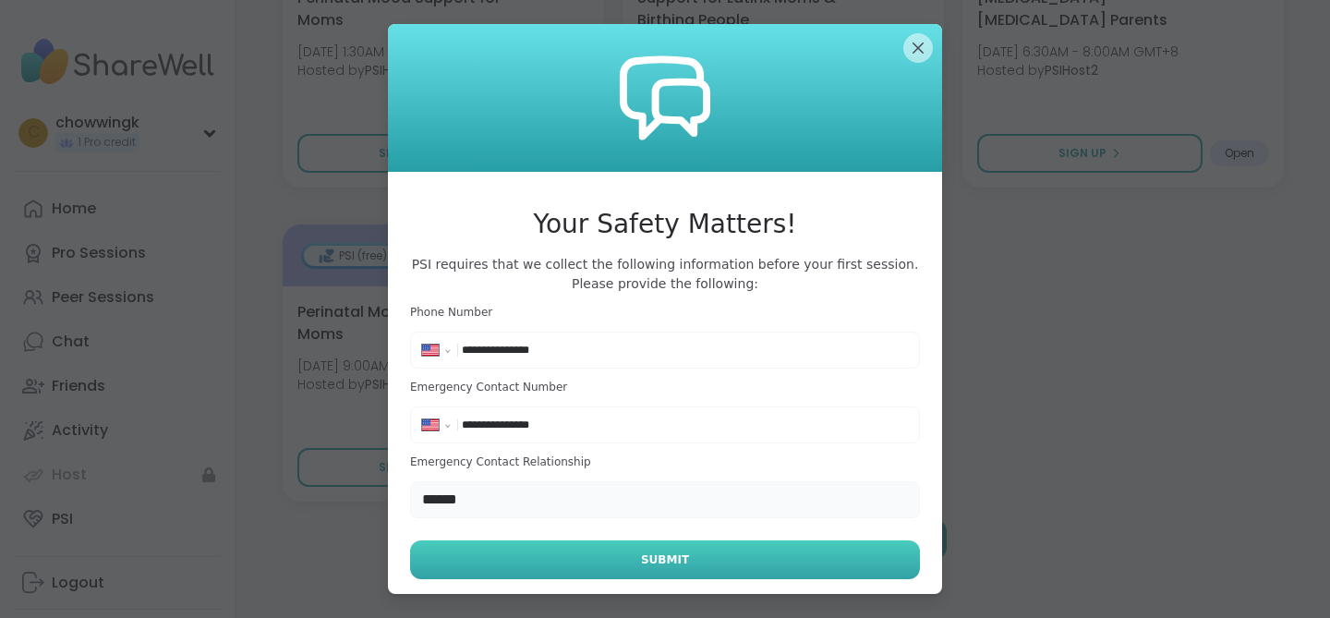
type input "******"
click at [569, 563] on button "Submit" at bounding box center [665, 559] width 510 height 39
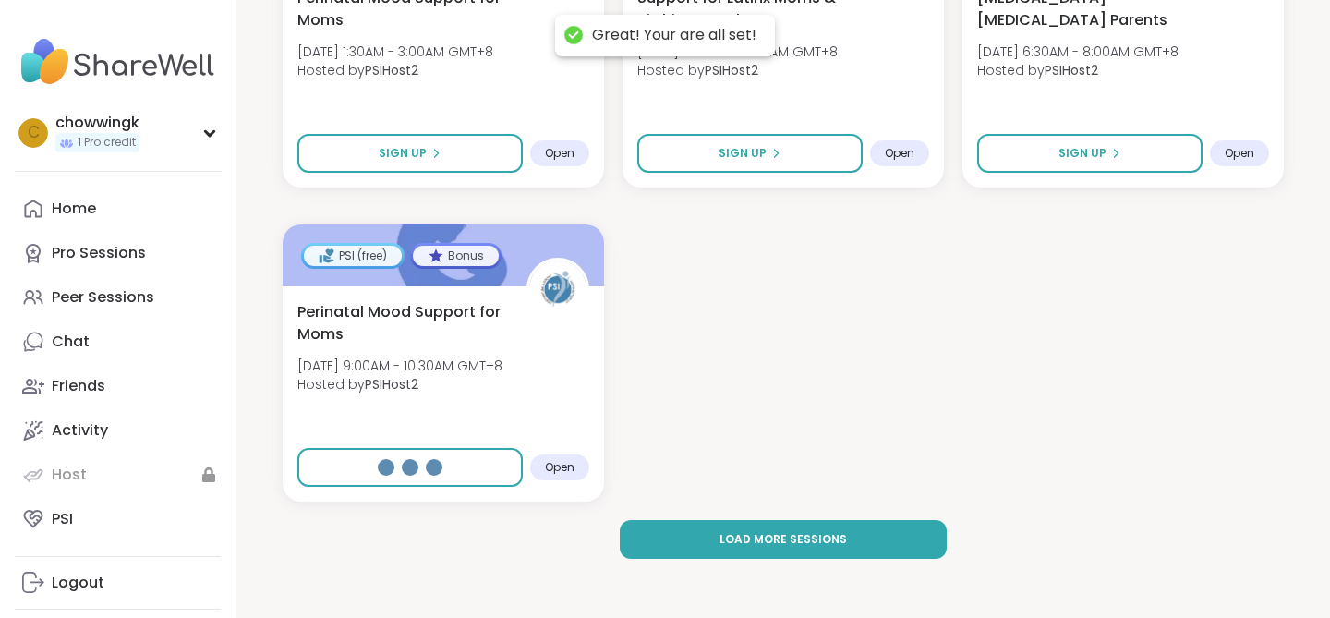
select select "**"
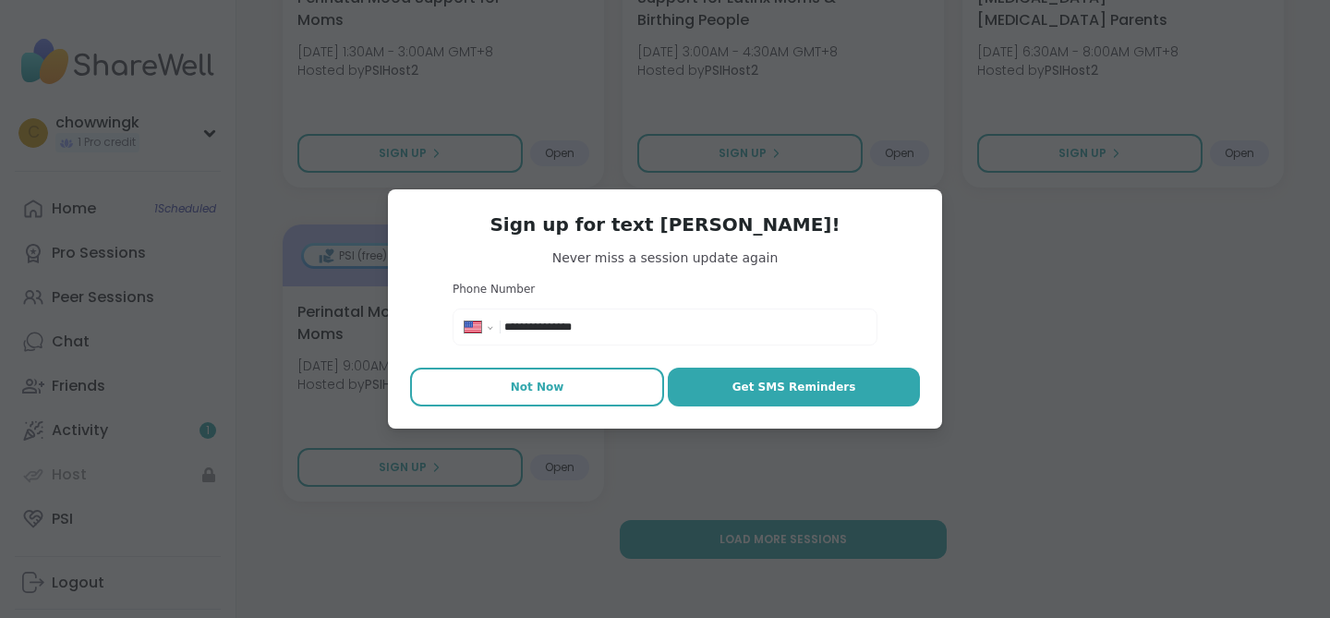
click at [544, 386] on span "Not Now" at bounding box center [538, 387] width 54 height 17
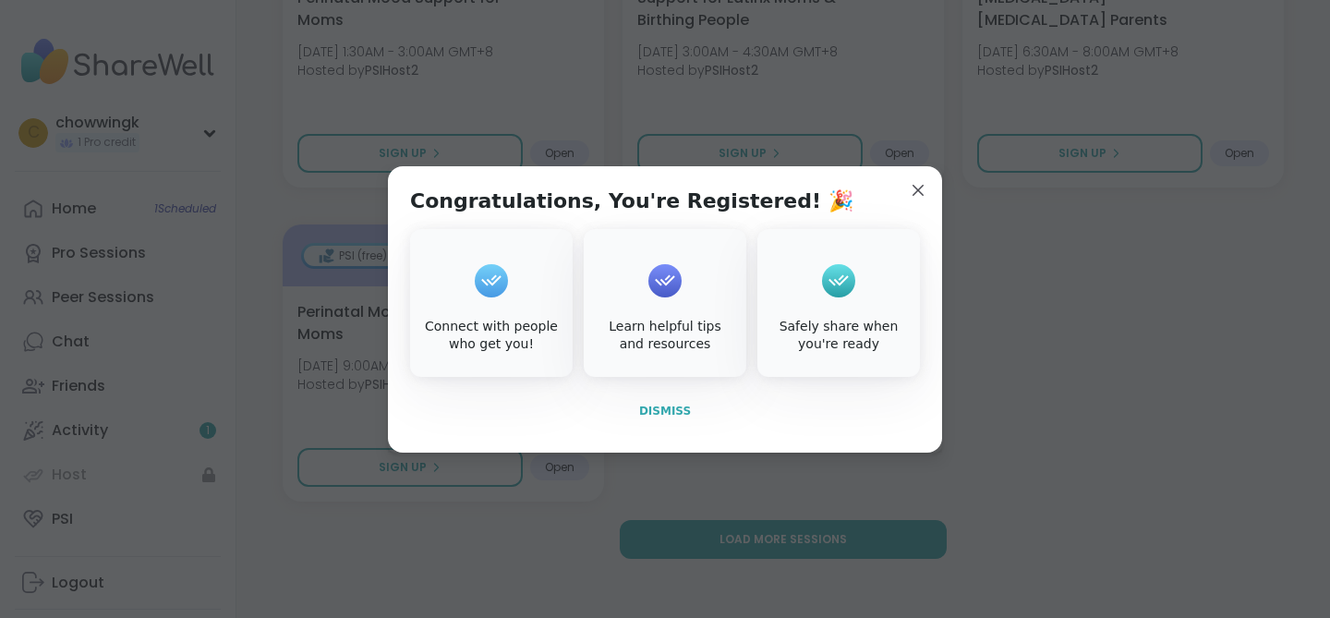
click at [648, 405] on span "Dismiss" at bounding box center [665, 411] width 52 height 13
